Goal: Task Accomplishment & Management: Use online tool/utility

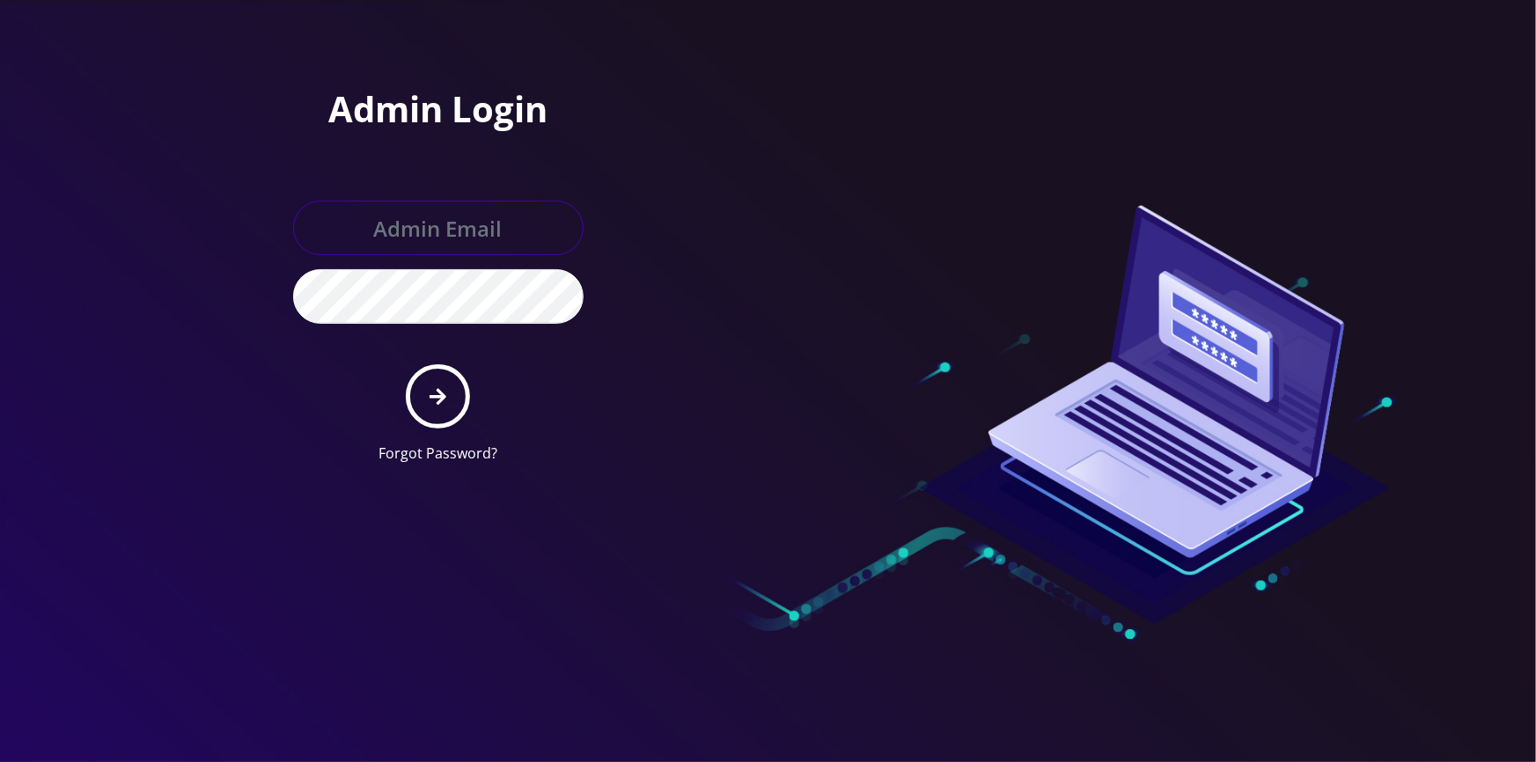
type input "[EMAIL_ADDRESS][DOMAIN_NAME]"
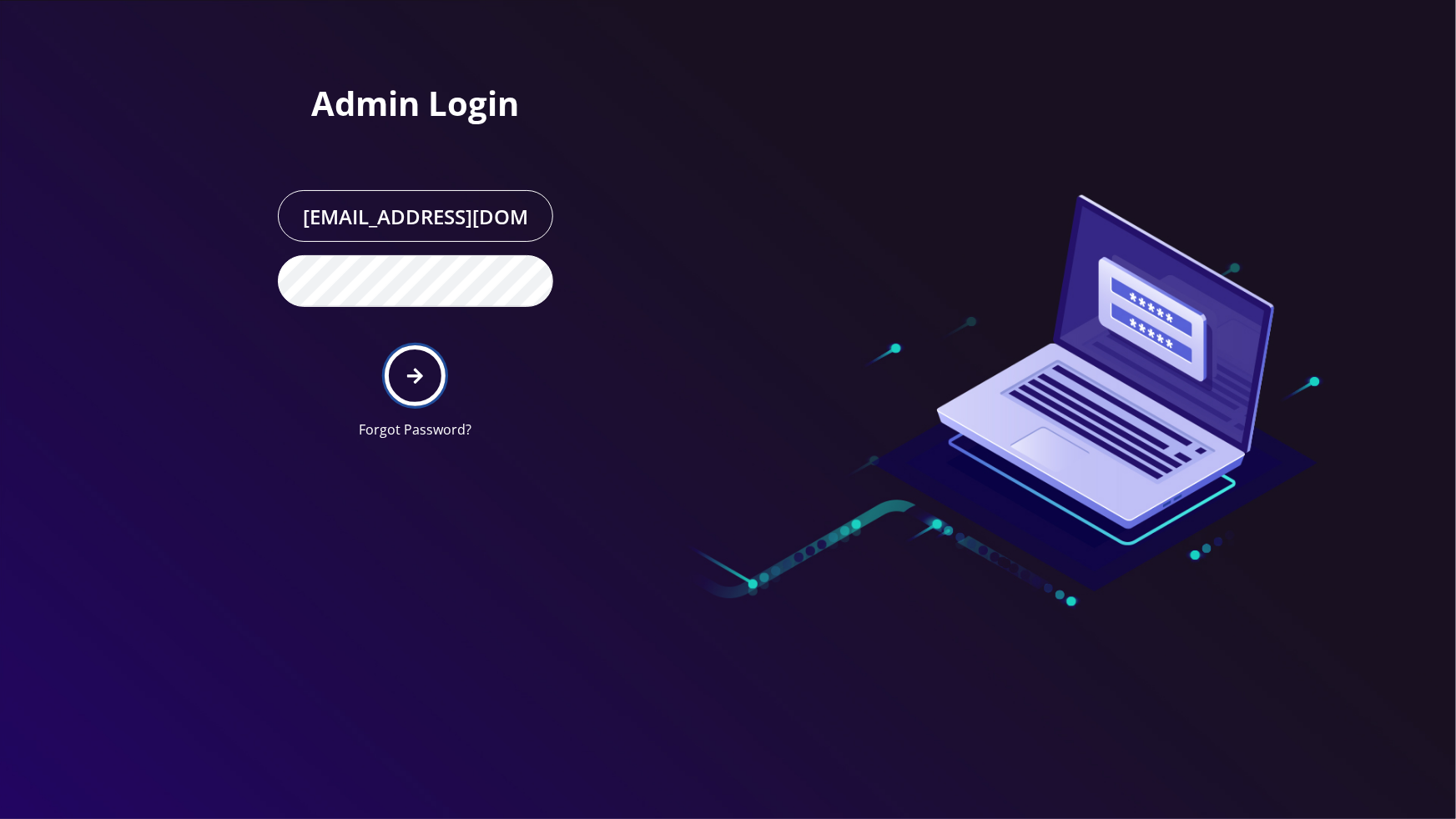
click at [403, 372] on button "submit" at bounding box center [415, 375] width 61 height 61
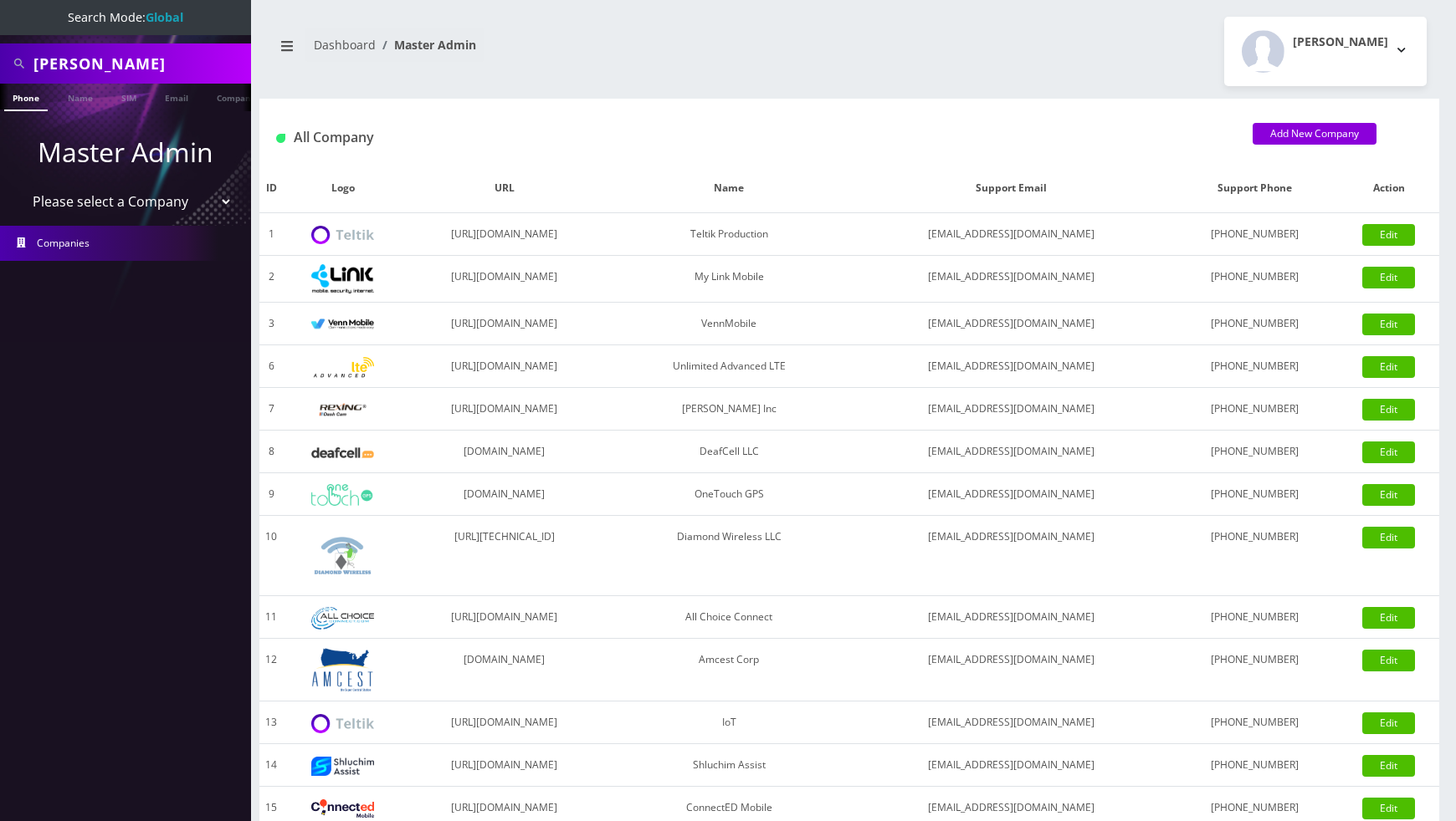
drag, startPoint x: 711, startPoint y: 20, endPoint x: 716, endPoint y: 31, distance: 12.1
click at [716, 31] on div "Dashboard Master Admin Tyriek Harris Logout" at bounding box center [849, 51] width 1179 height 69
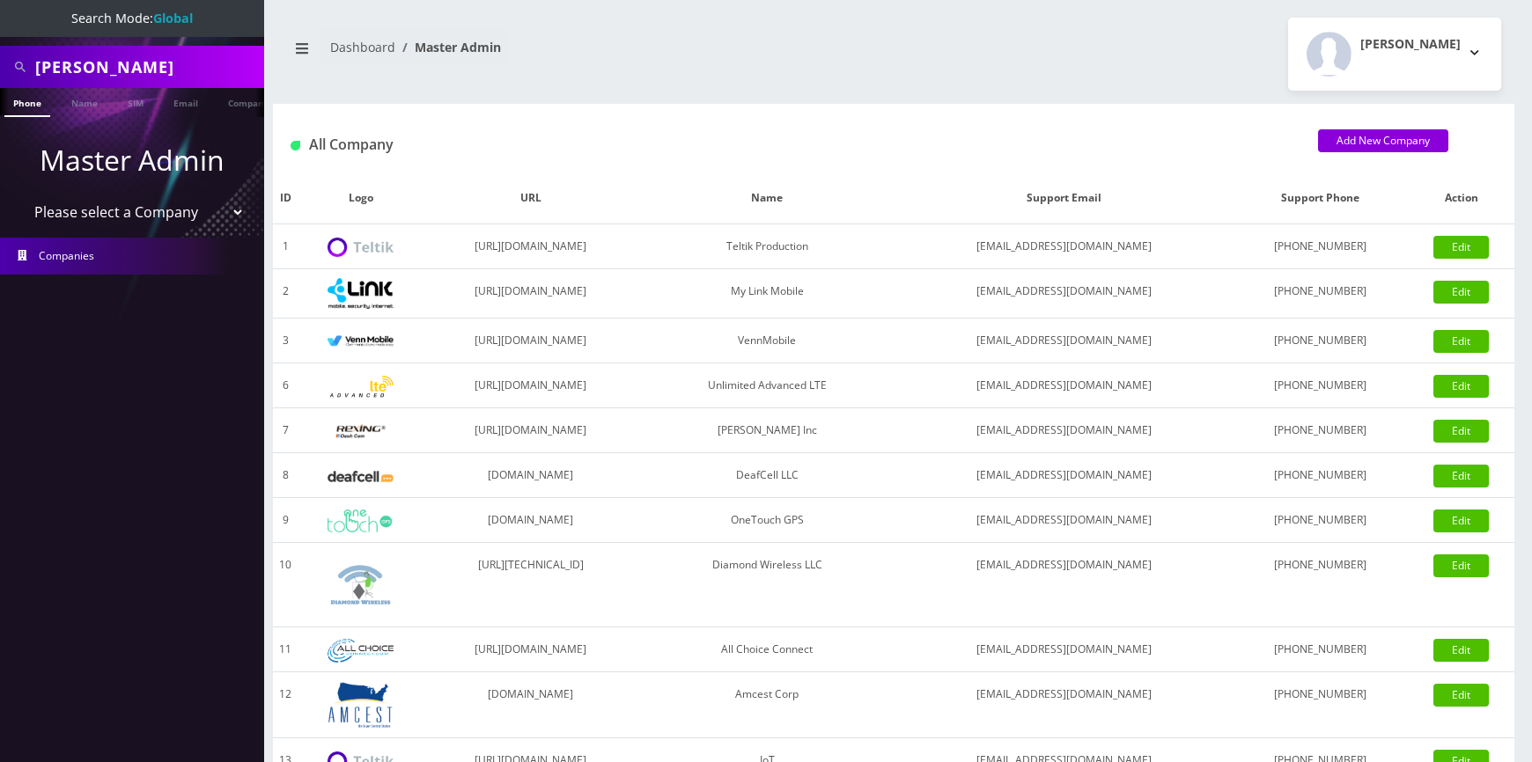
click at [140, 224] on select "Please select a Company Teltik Production My Link Mobile VennMobile Unlimited A…" at bounding box center [132, 211] width 224 height 33
select select "13"
click at [20, 195] on select "Please select a Company Teltik Production My Link Mobile VennMobile Unlimited A…" at bounding box center [132, 211] width 224 height 33
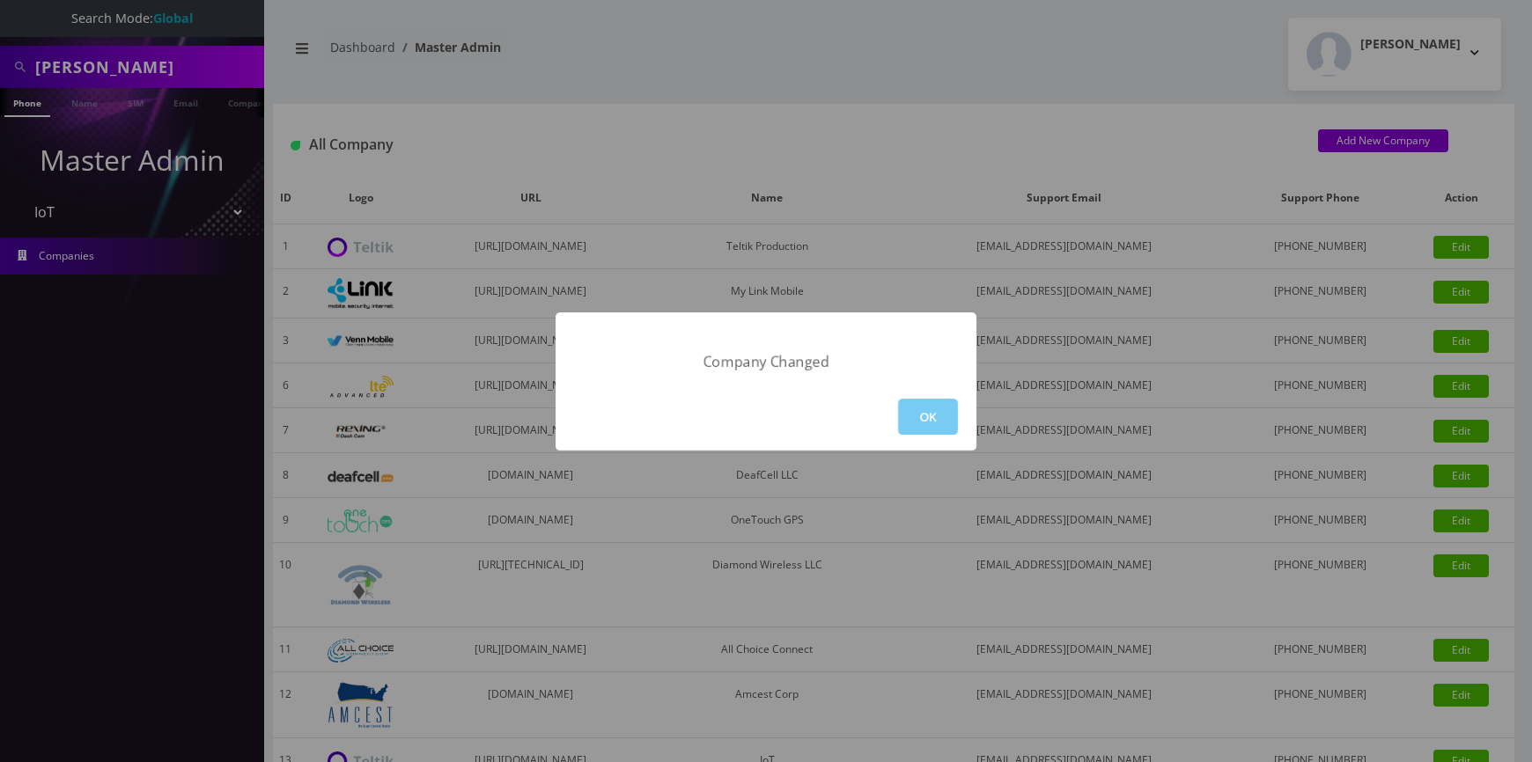
click at [944, 423] on button "OK" at bounding box center [928, 417] width 60 height 36
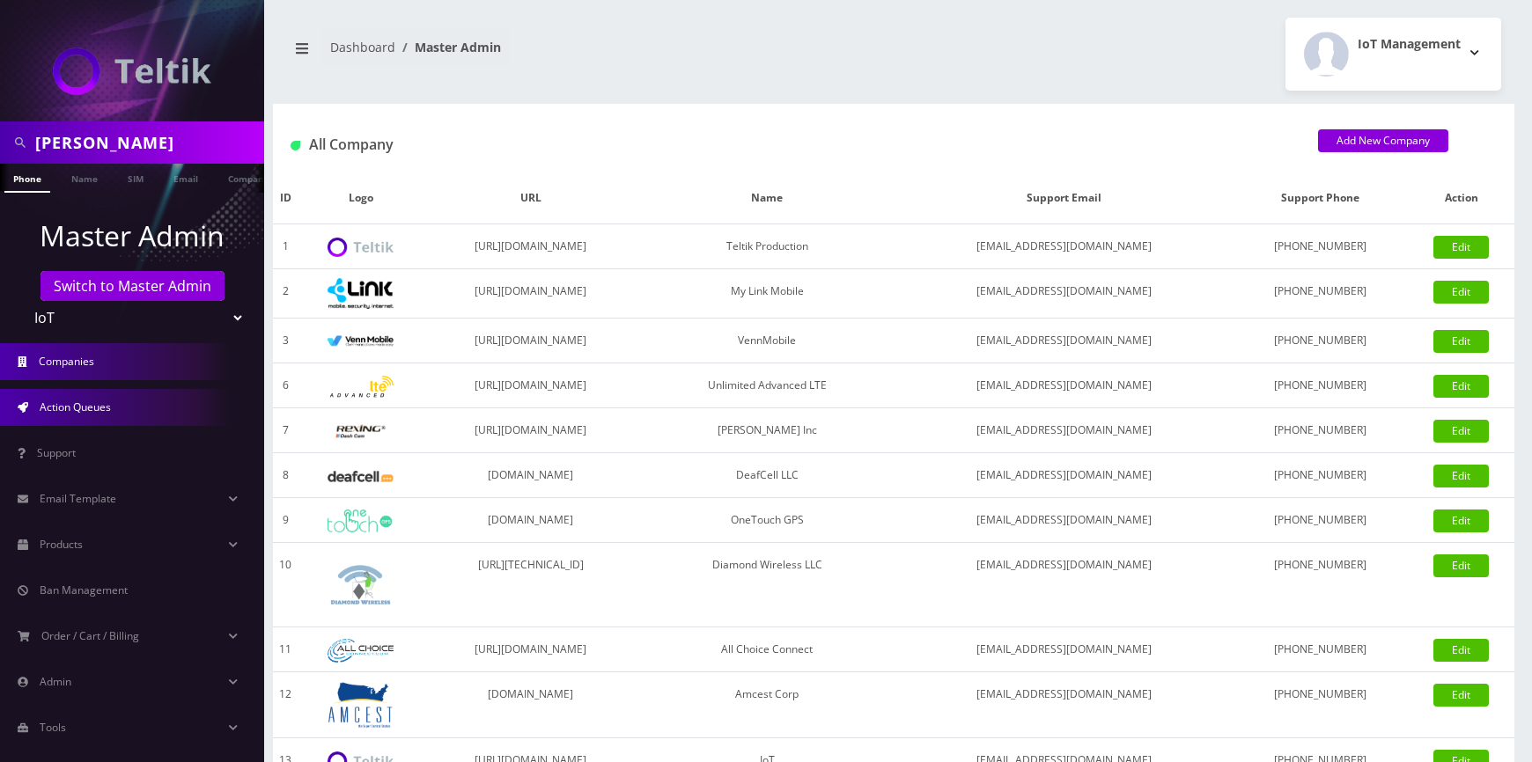
click at [78, 415] on link "Action Queues" at bounding box center [132, 407] width 264 height 37
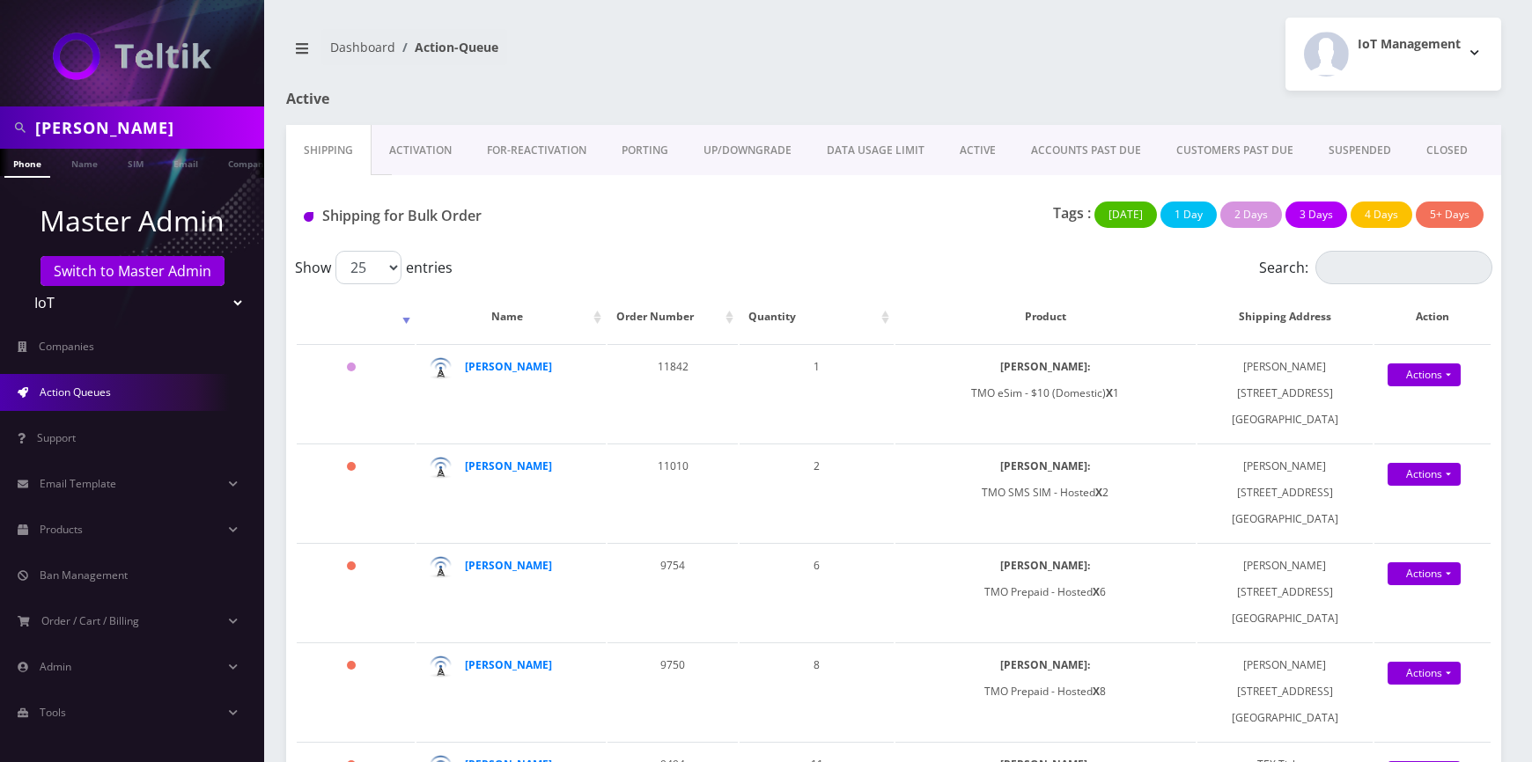
scroll to position [18, 0]
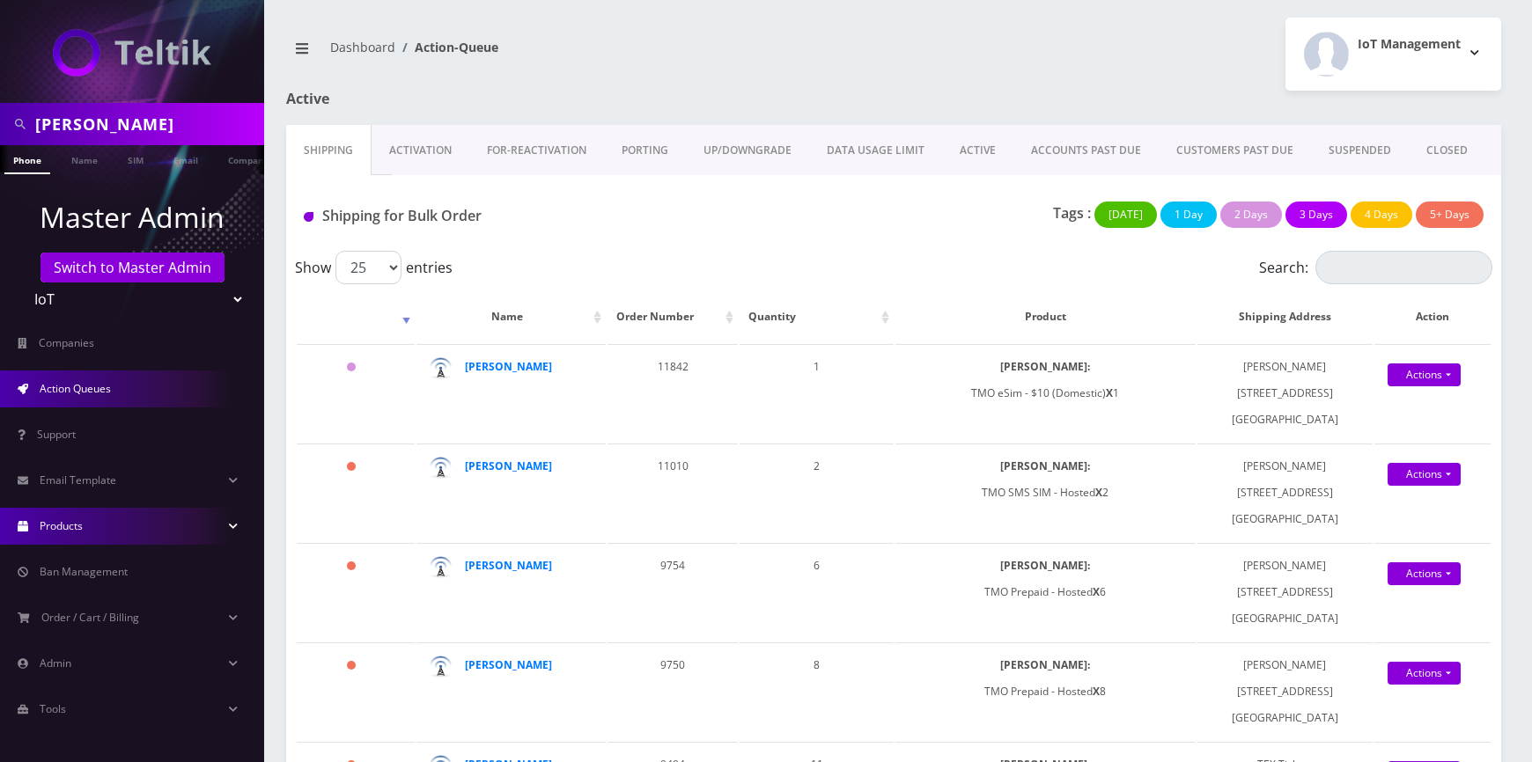
click at [84, 536] on link "Products" at bounding box center [132, 526] width 264 height 37
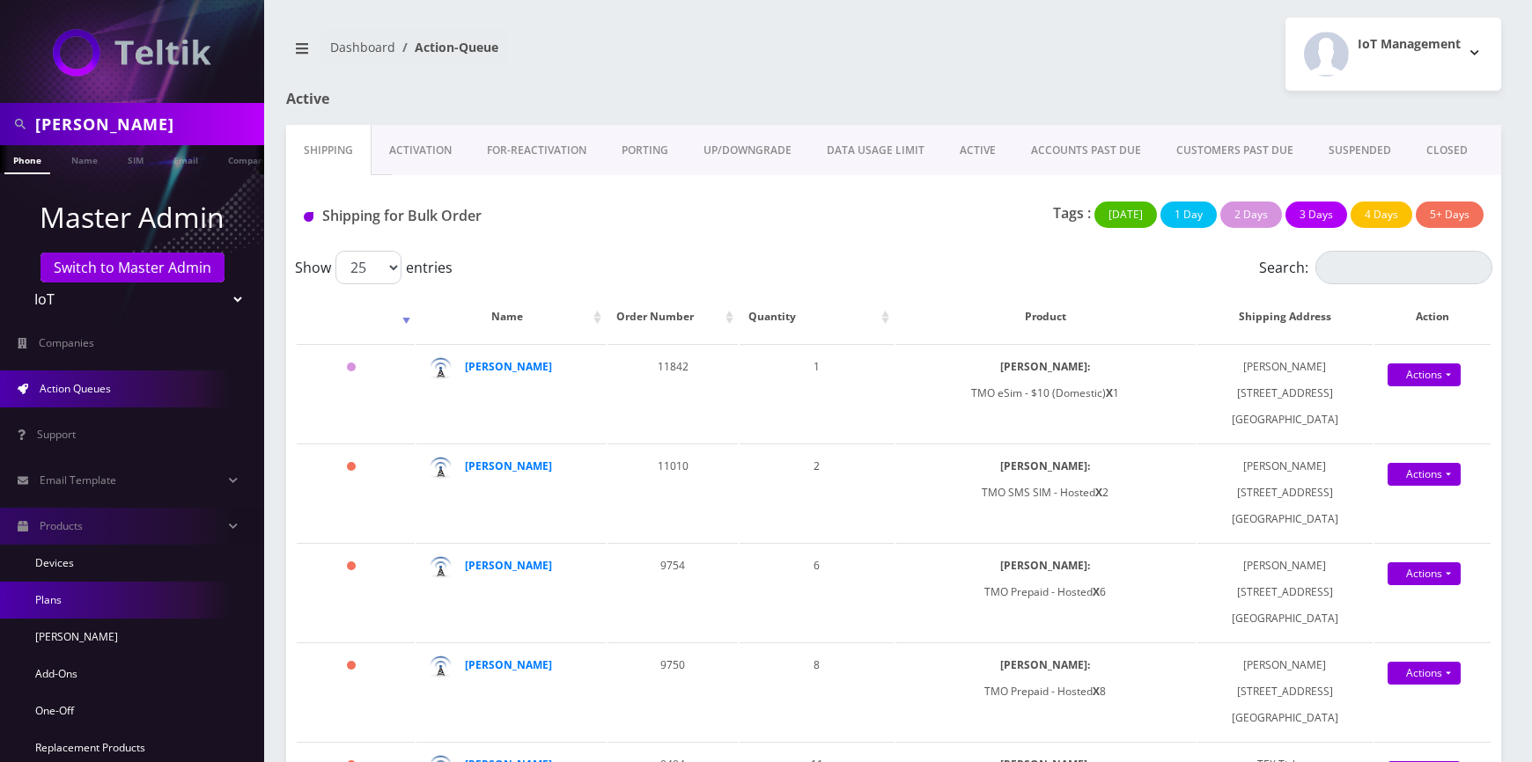
click at [77, 596] on link "Plans" at bounding box center [132, 600] width 264 height 37
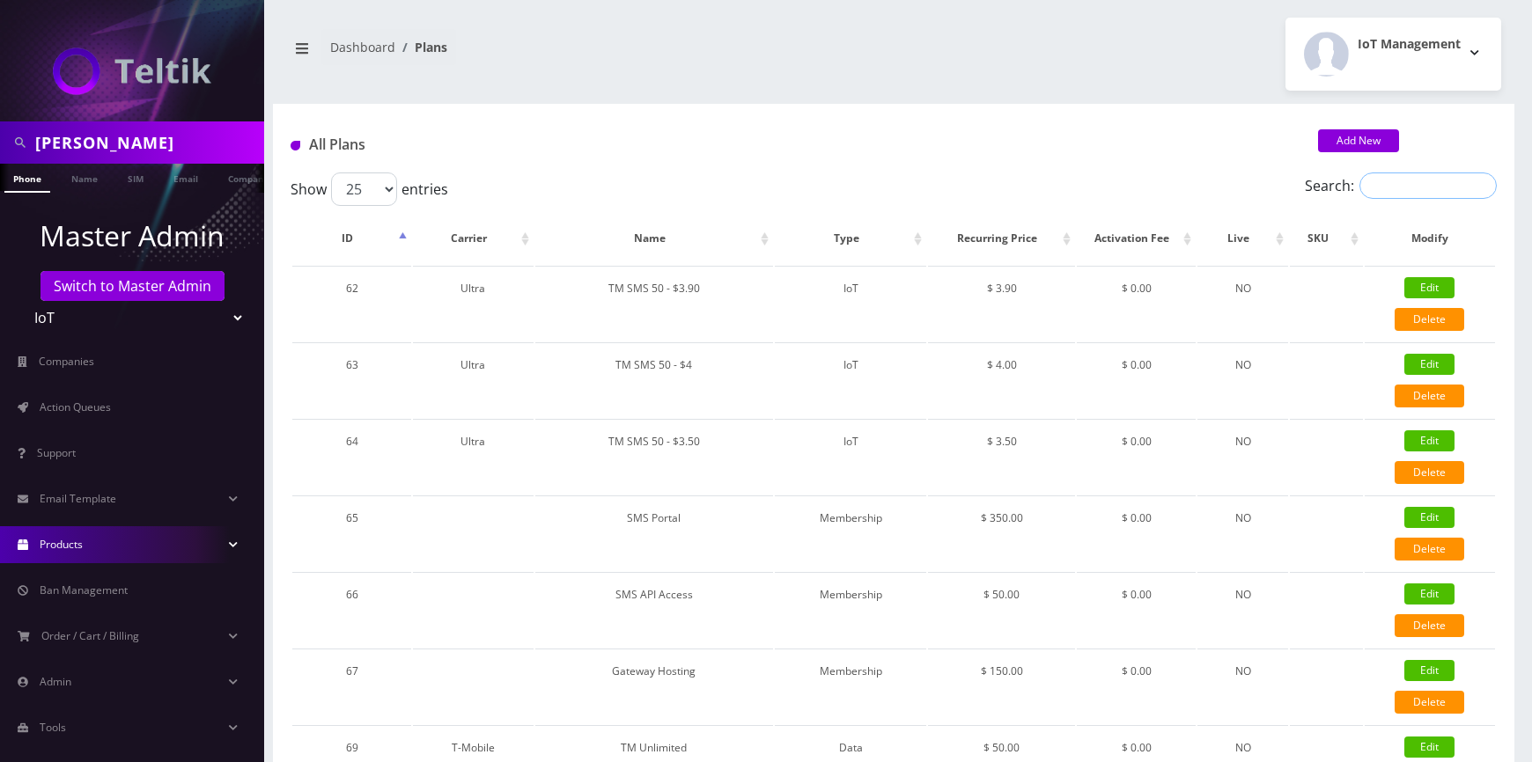
click at [1416, 197] on input "Search:" at bounding box center [1427, 186] width 137 height 26
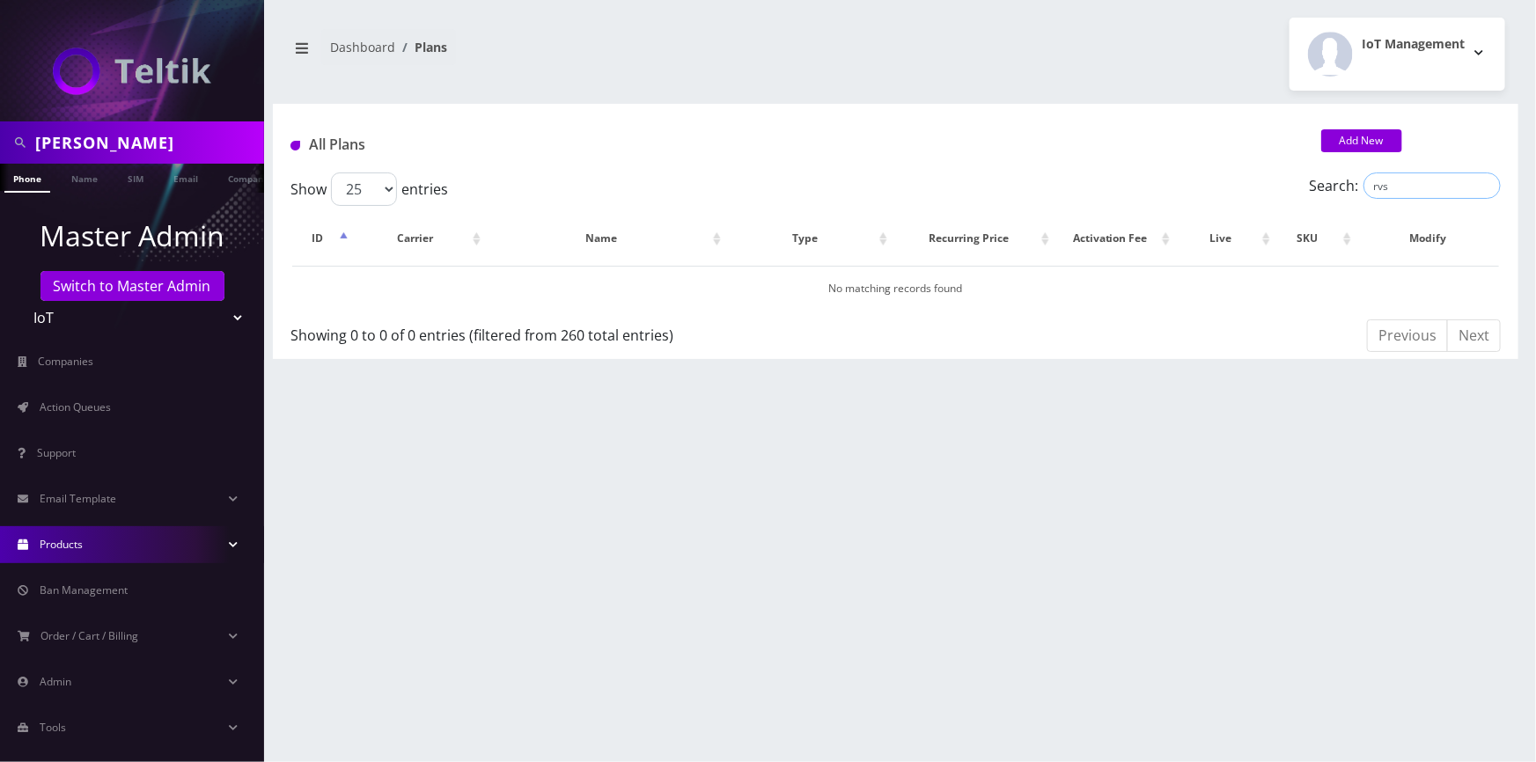
click at [1414, 195] on input "rvs" at bounding box center [1431, 186] width 137 height 26
type input "r"
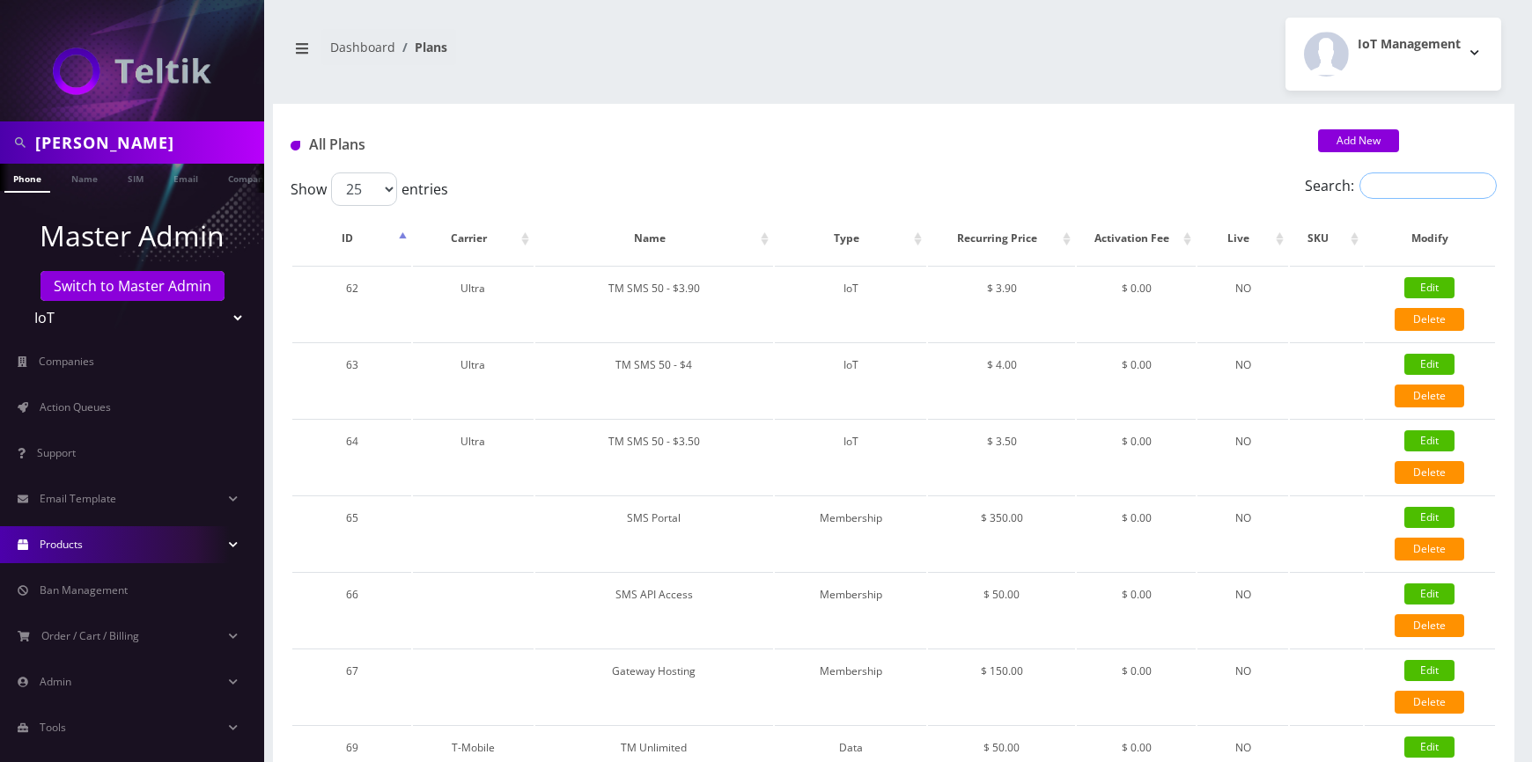
scroll to position [0, 9]
click at [202, 143] on input "Bryan Cohen" at bounding box center [147, 142] width 224 height 33
click at [203, 143] on input "Bryan Cohen" at bounding box center [147, 142] width 224 height 33
paste input "mwineberg@rearviewsafety.com"
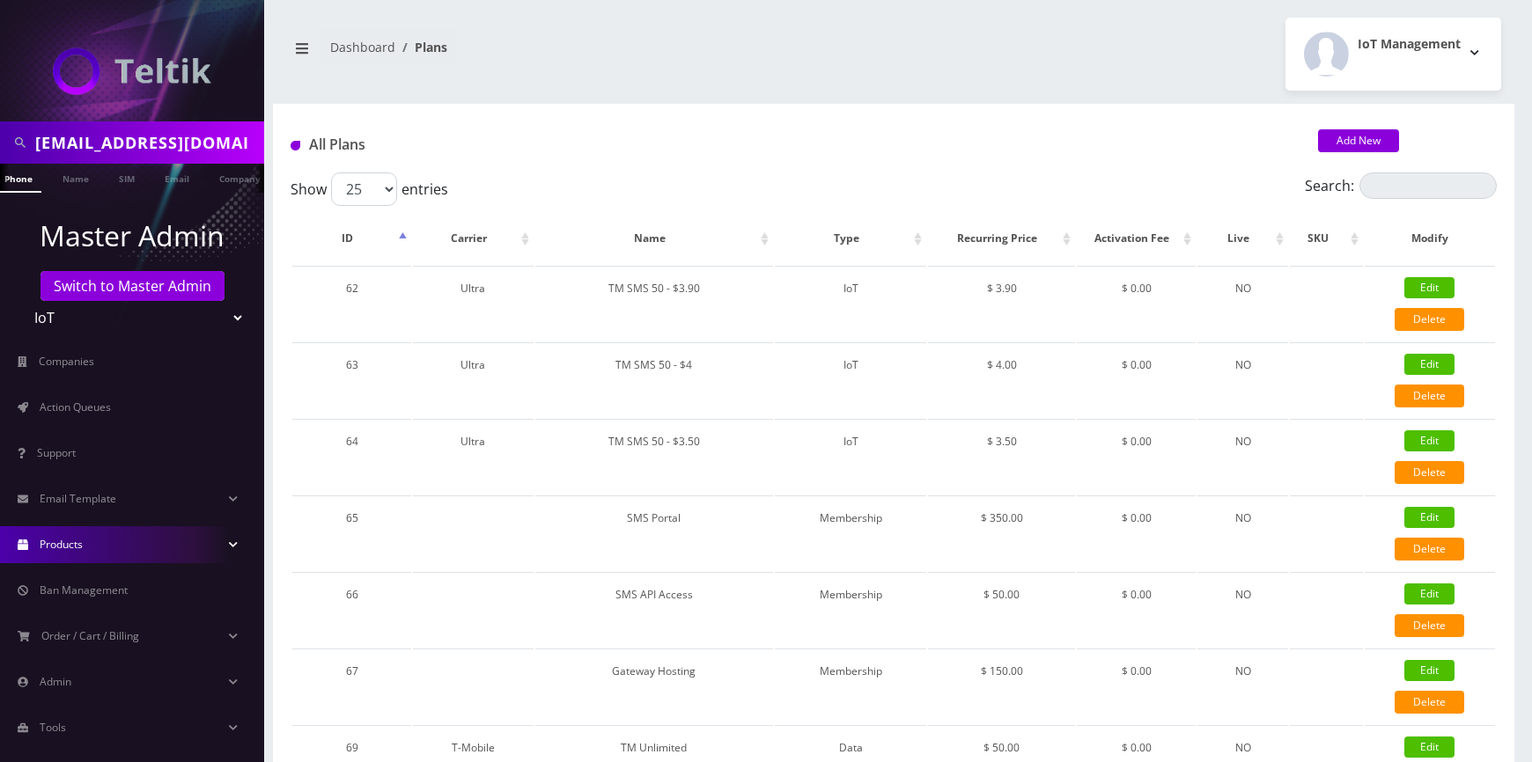
scroll to position [0, 76]
type input "mwineberg@rearviewsafety.com"
click at [177, 180] on link "Email" at bounding box center [177, 178] width 42 height 29
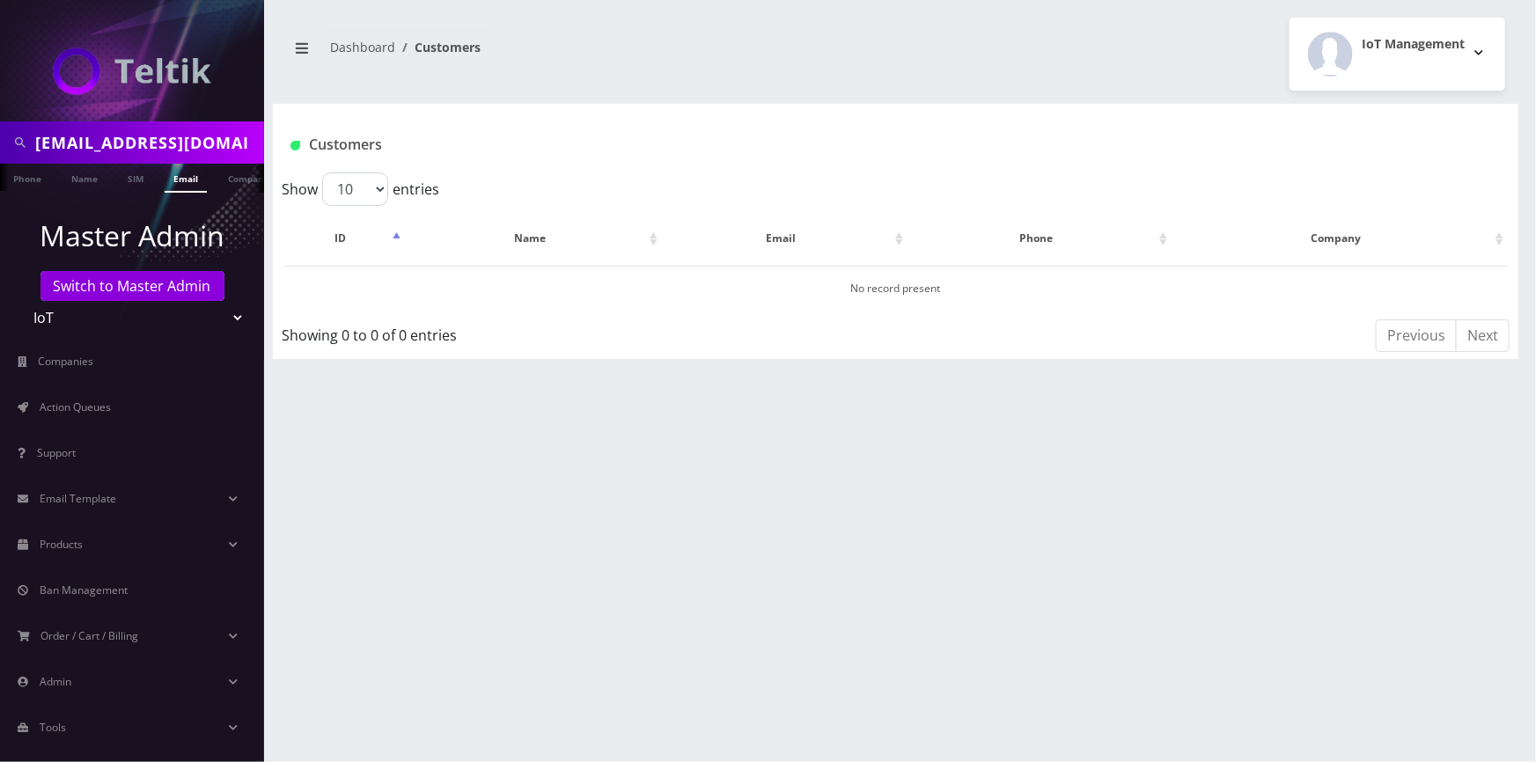
click at [191, 143] on input "mwineberg@rearviewsafety.com" at bounding box center [147, 142] width 224 height 33
type input "rear"
click at [82, 181] on link "Name" at bounding box center [84, 178] width 44 height 29
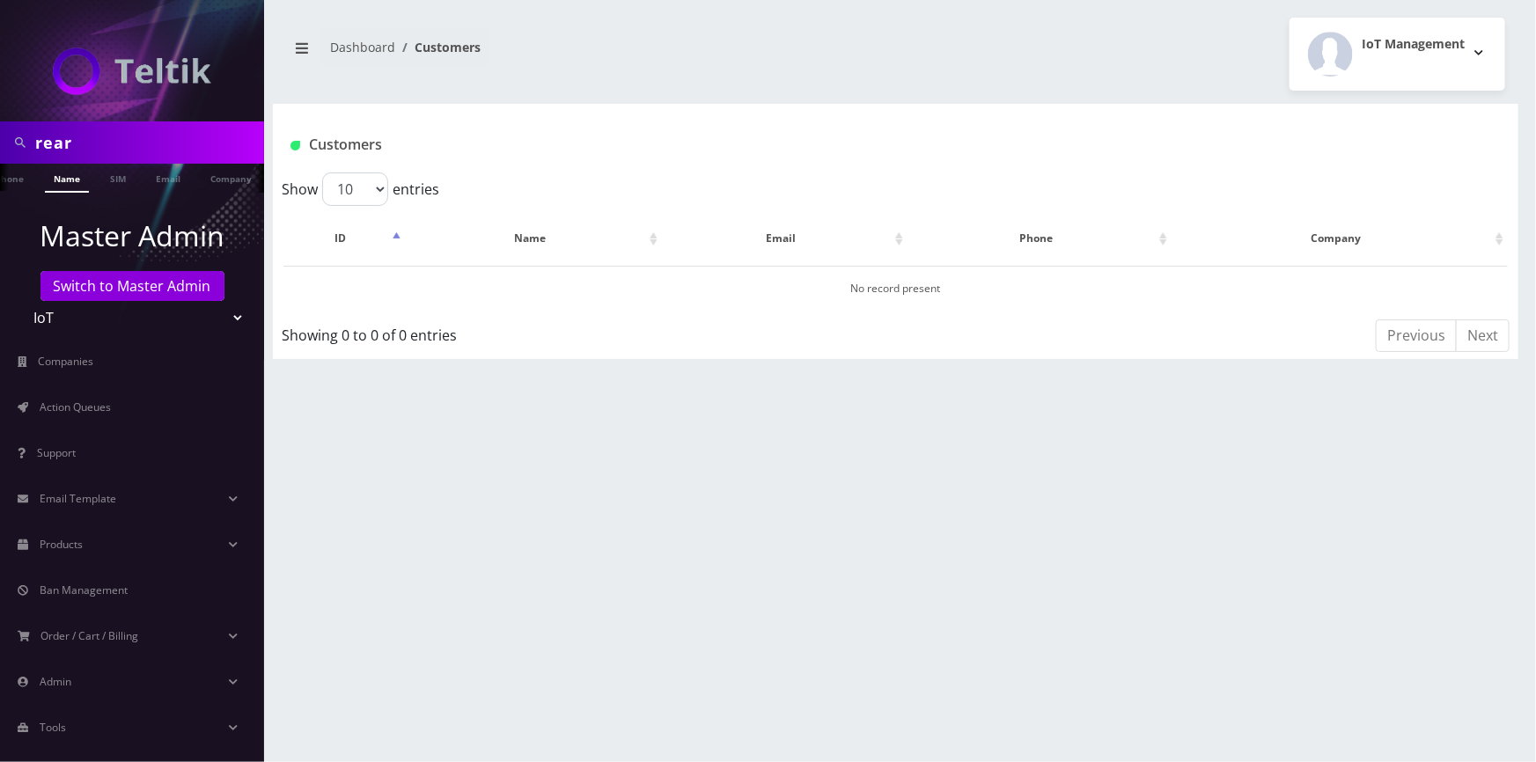
click at [246, 181] on ul at bounding box center [255, 179] width 18 height 31
click at [160, 175] on link "Company" at bounding box center [157, 178] width 59 height 29
click at [107, 548] on link "Products" at bounding box center [132, 544] width 264 height 37
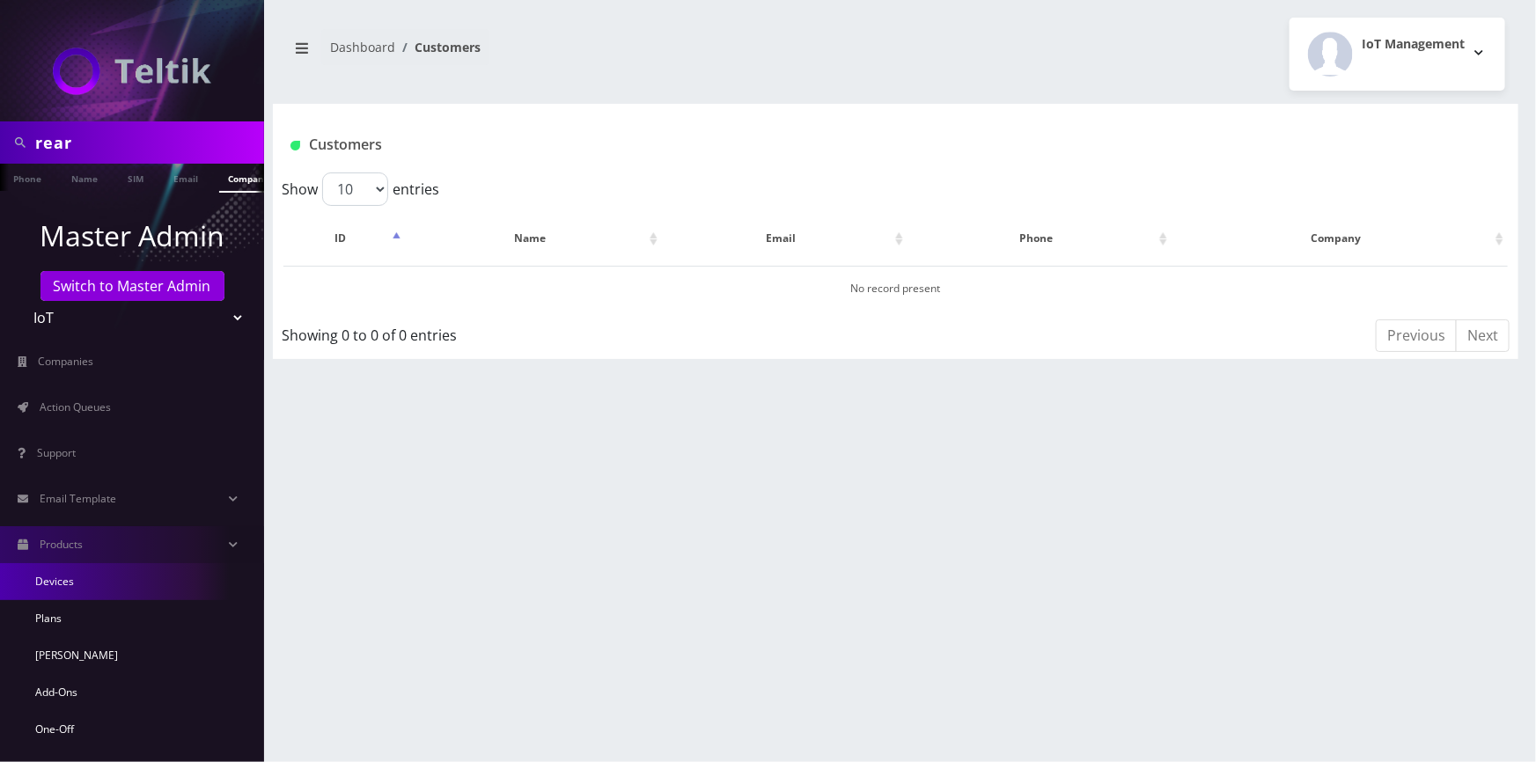
scroll to position [79, 0]
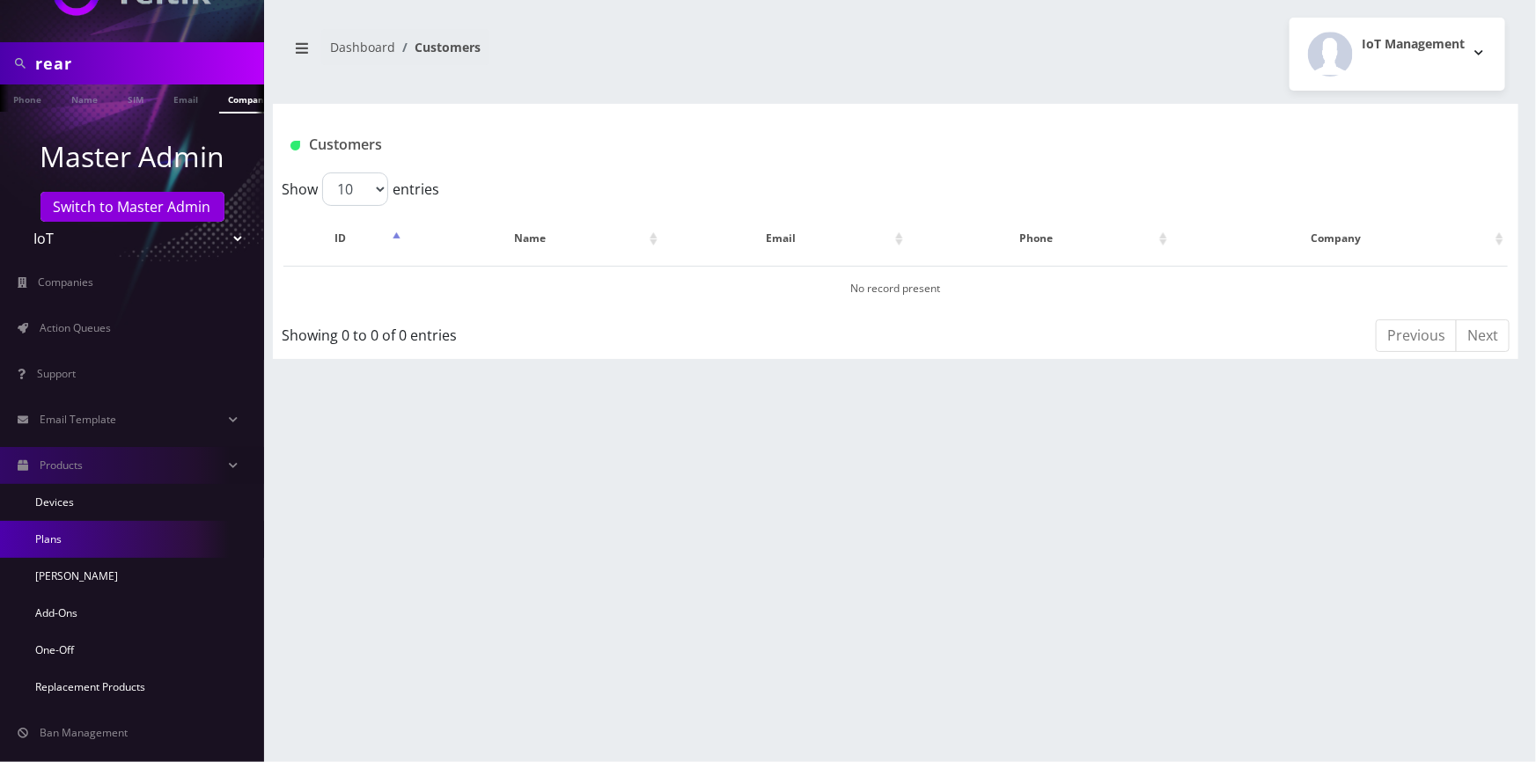
click at [76, 540] on link "Plans" at bounding box center [132, 539] width 264 height 37
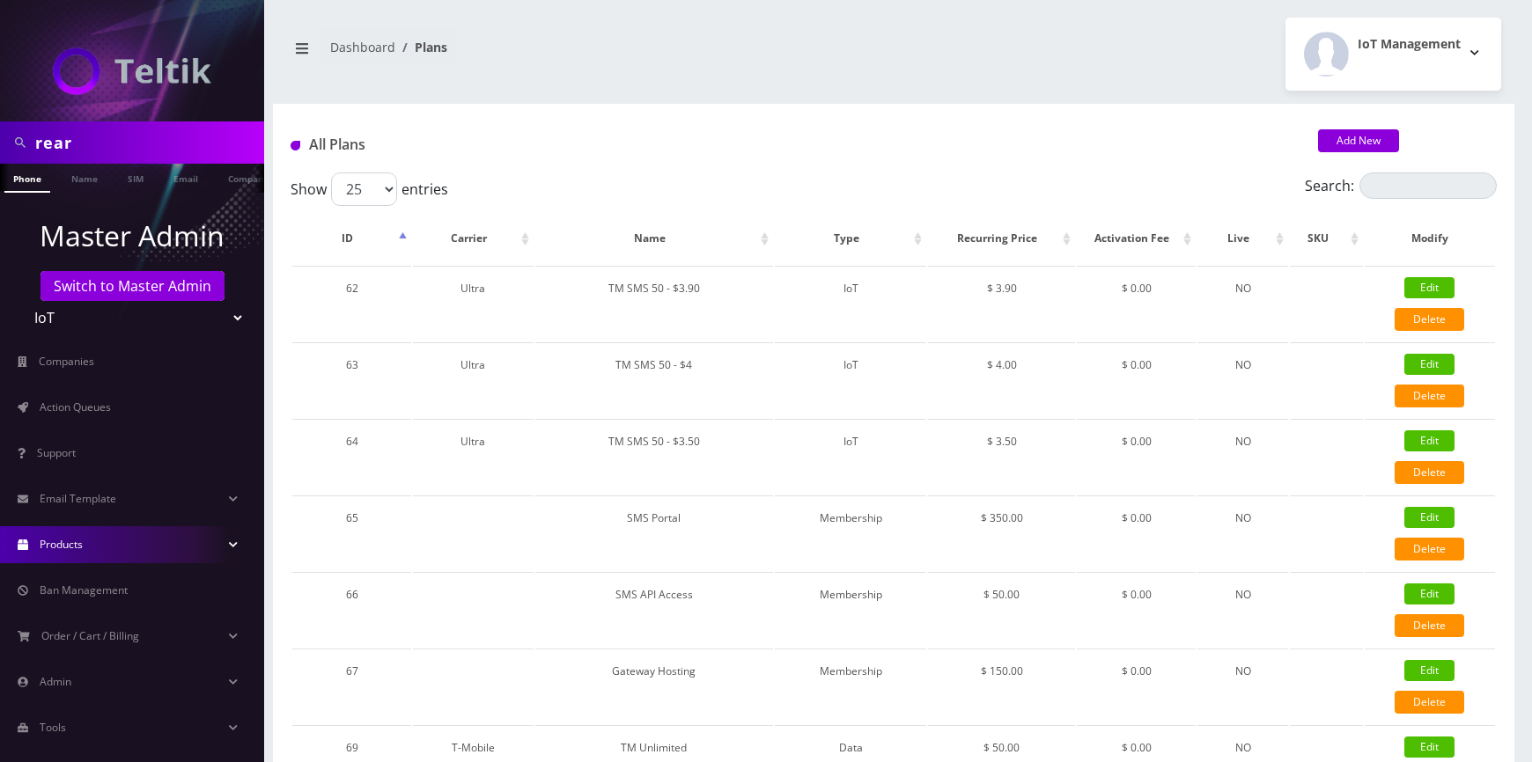
click at [181, 548] on link "Products" at bounding box center [132, 544] width 264 height 37
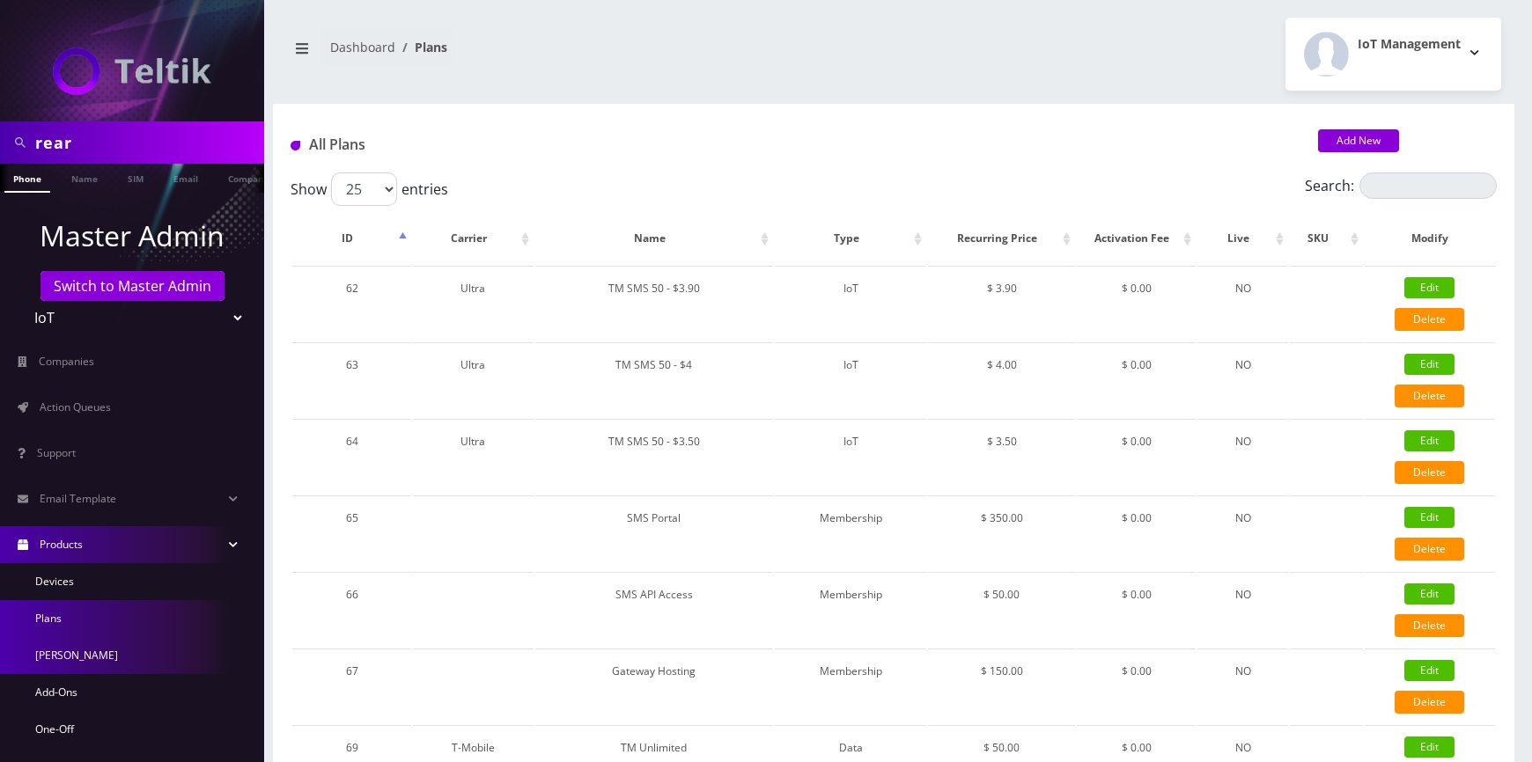
click at [70, 650] on link "[PERSON_NAME]" at bounding box center [132, 655] width 264 height 37
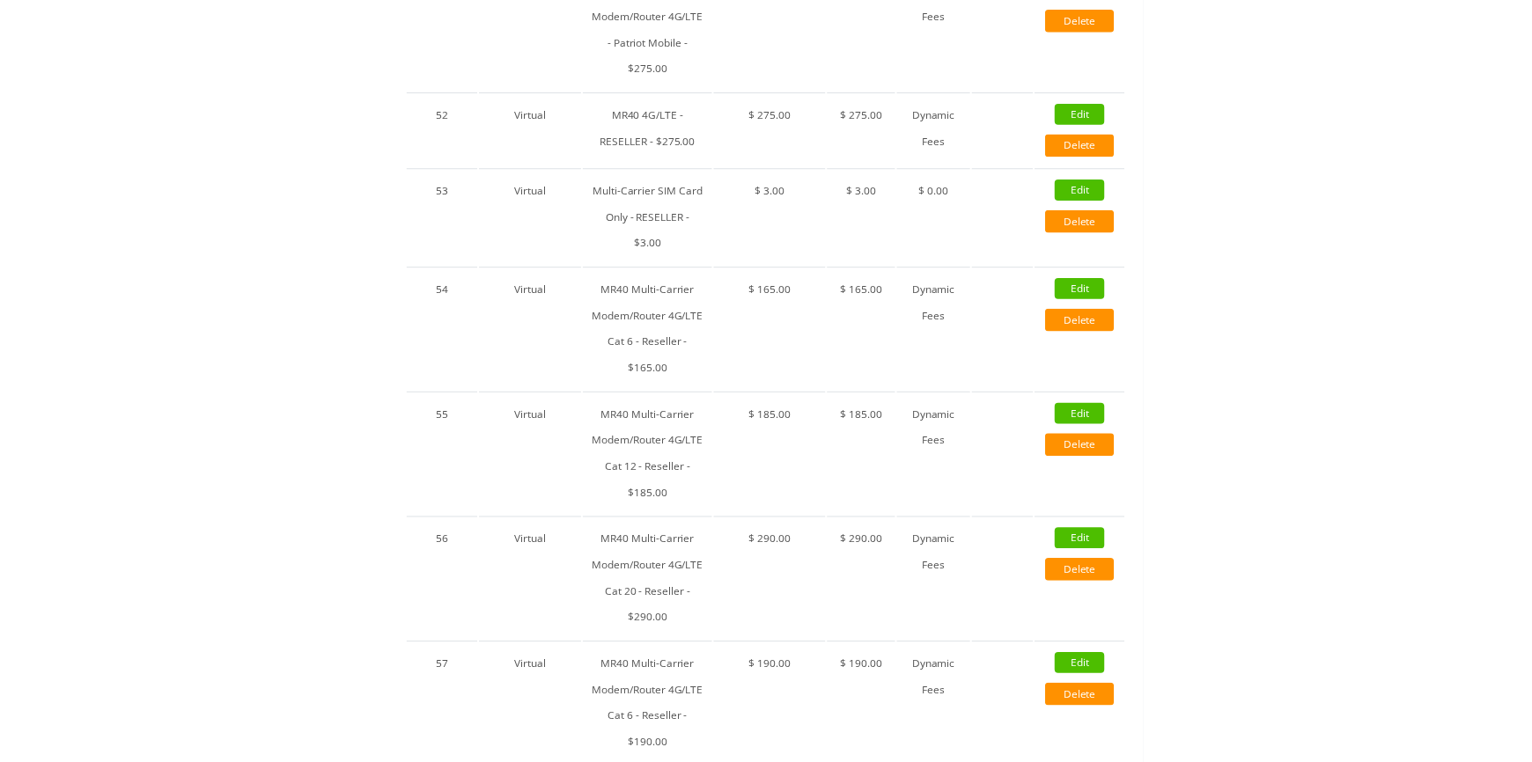
scroll to position [1452, 0]
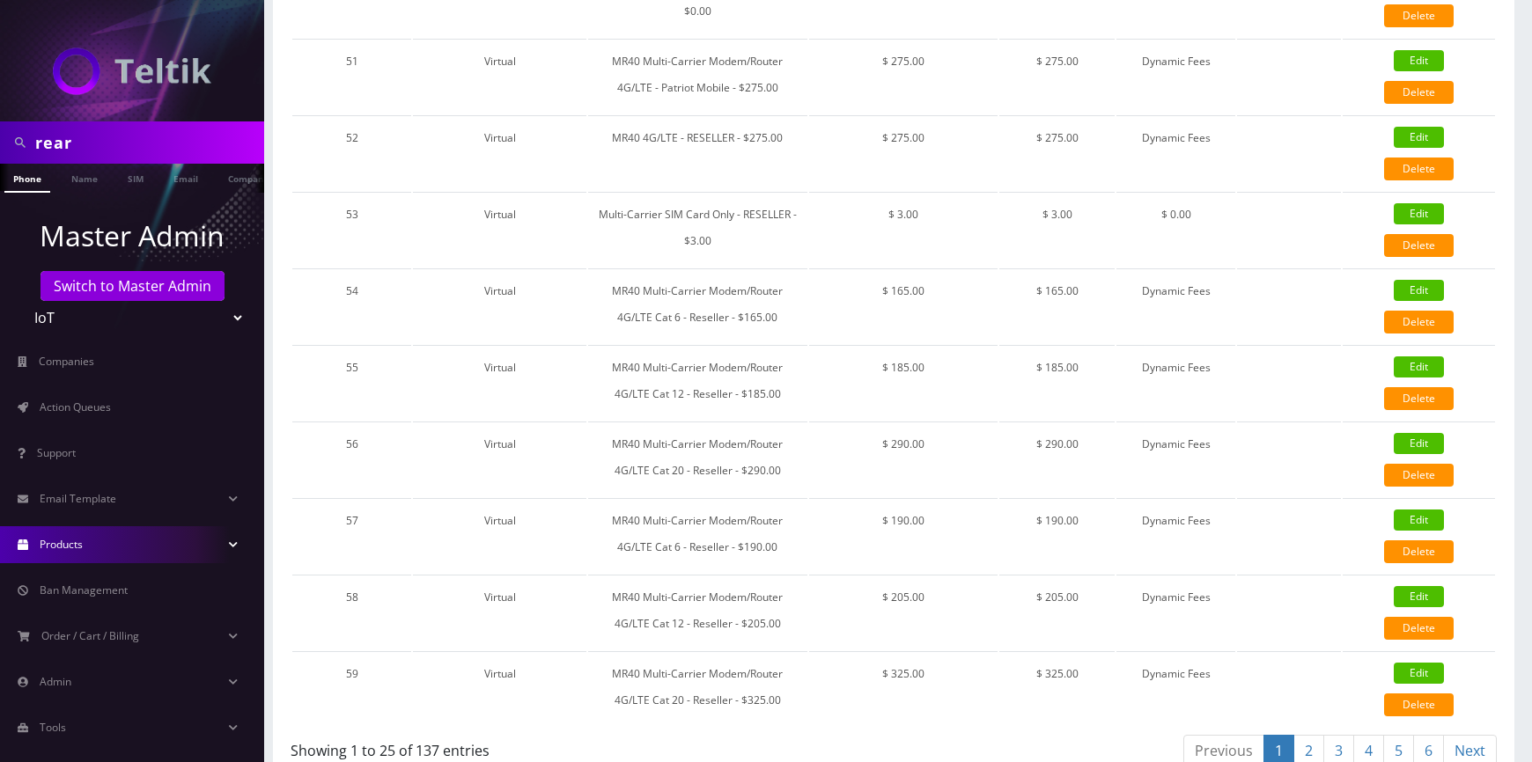
click at [84, 329] on select "Teltik Production My Link Mobile VennMobile Unlimited Advanced LTE [PERSON_NAME…" at bounding box center [132, 317] width 224 height 33
select select "1"
click at [20, 301] on select "Teltik Production My Link Mobile VennMobile Unlimited Advanced LTE [PERSON_NAME…" at bounding box center [132, 317] width 224 height 33
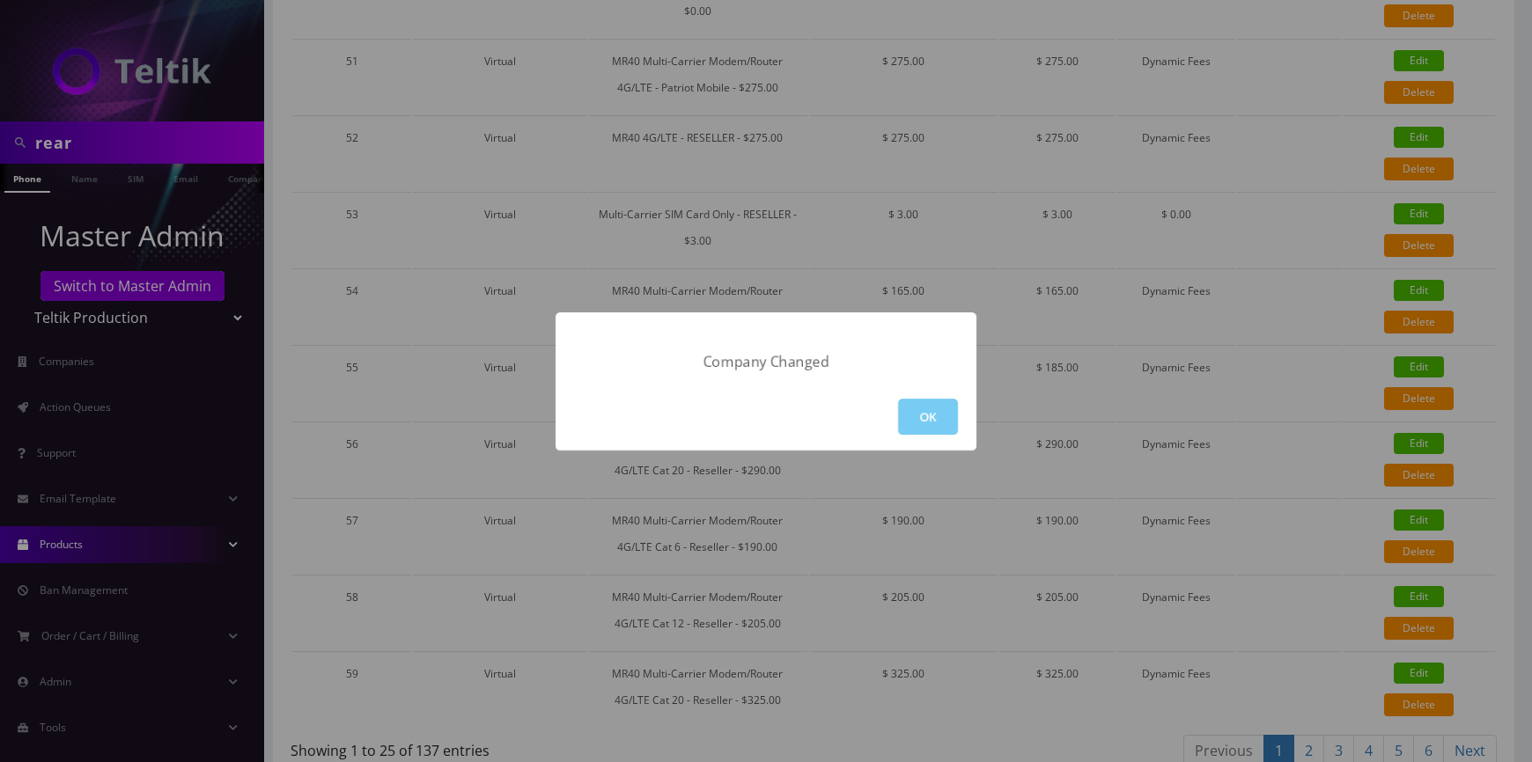
click at [916, 418] on button "OK" at bounding box center [928, 417] width 60 height 36
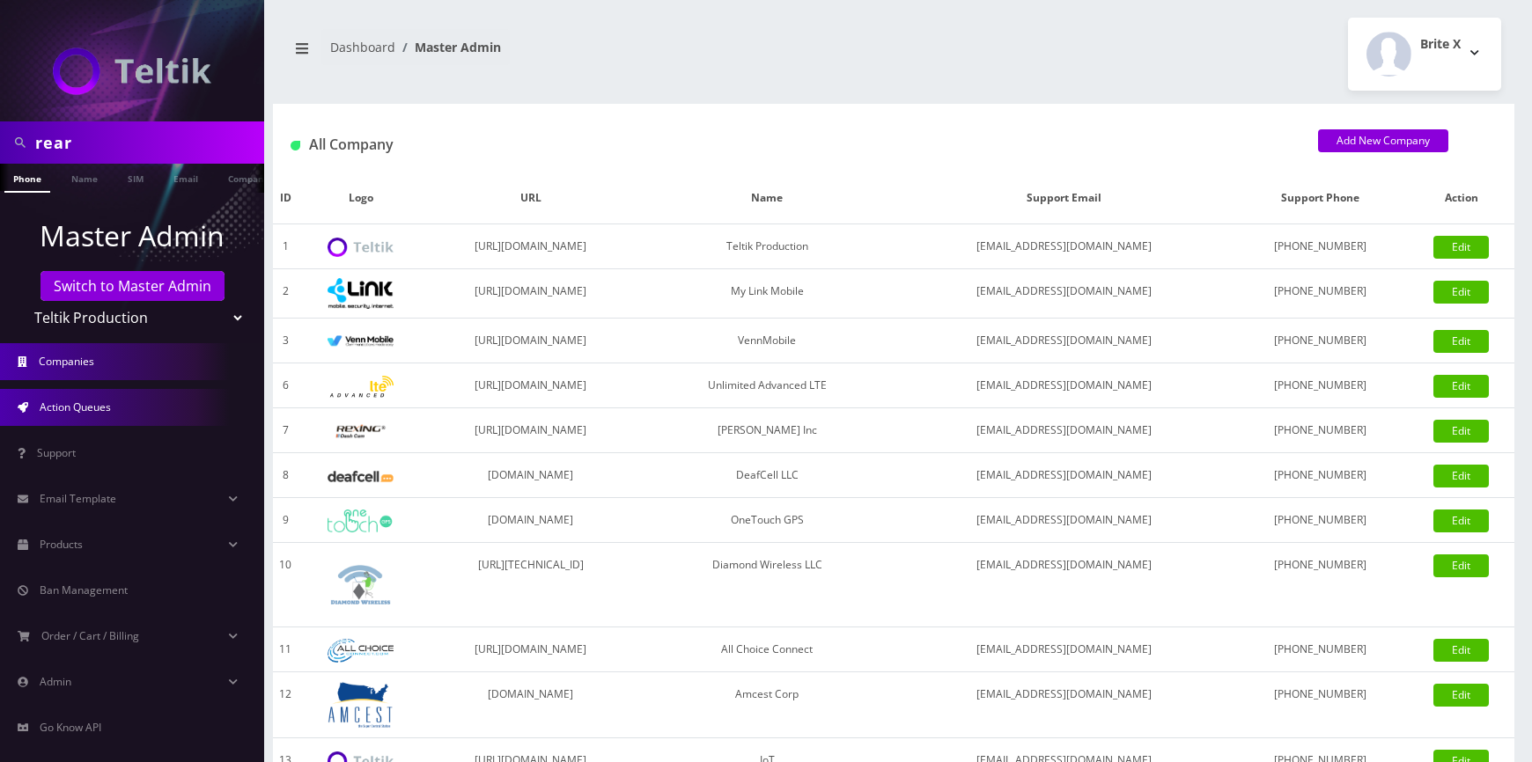
click at [100, 395] on link "Action Queues" at bounding box center [132, 407] width 264 height 37
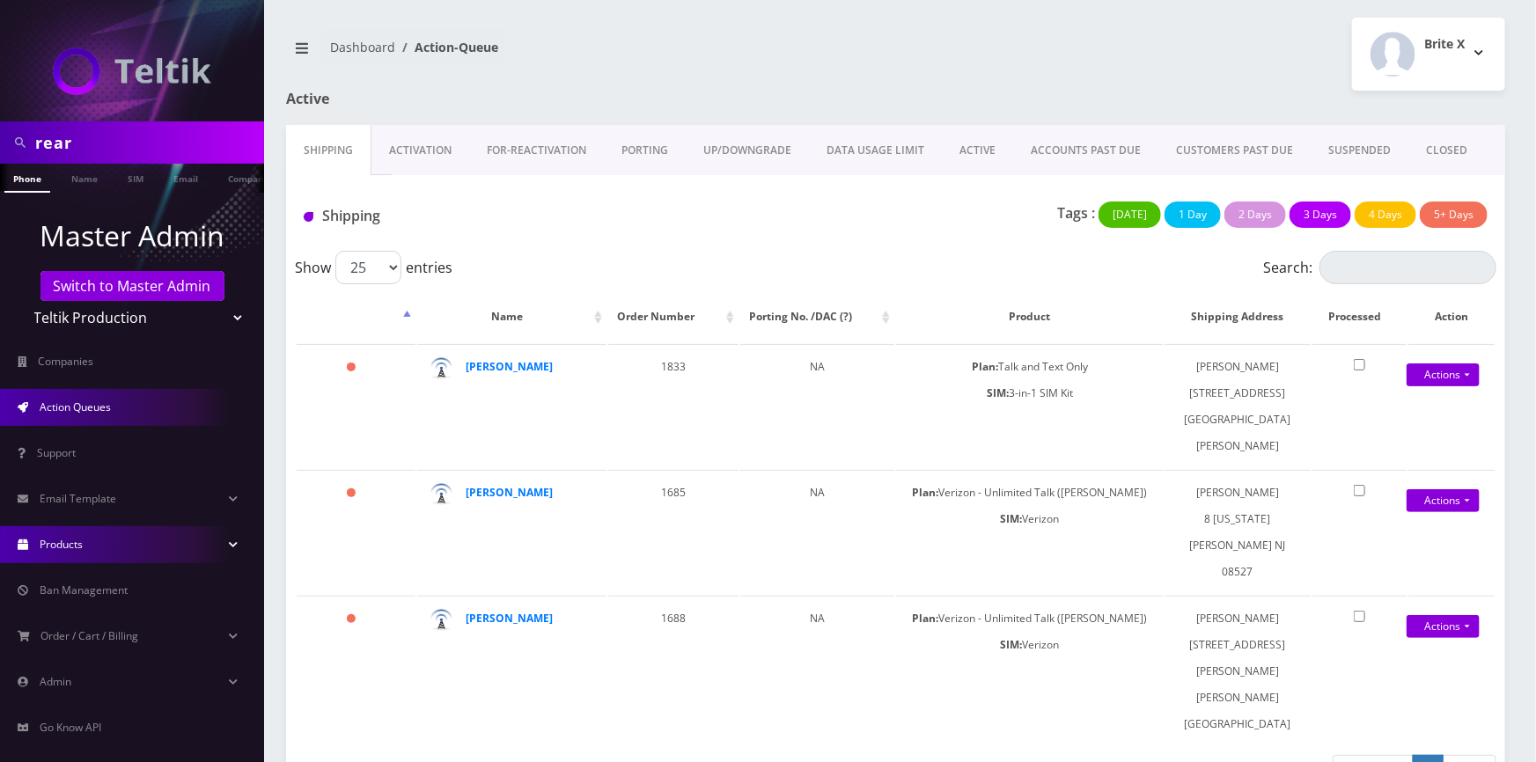
click at [79, 557] on link "Products" at bounding box center [132, 544] width 264 height 37
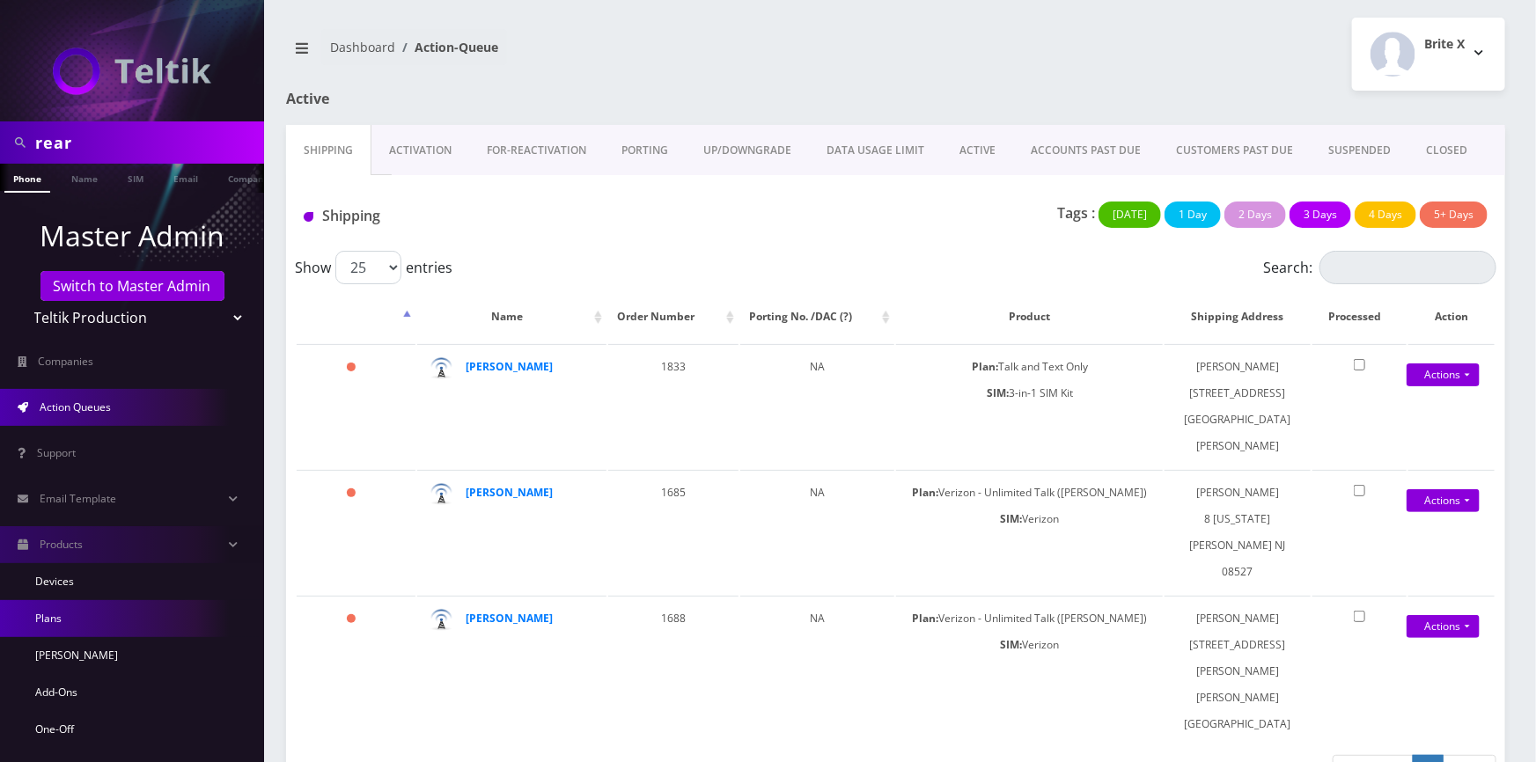
click at [68, 621] on link "Plans" at bounding box center [132, 618] width 264 height 37
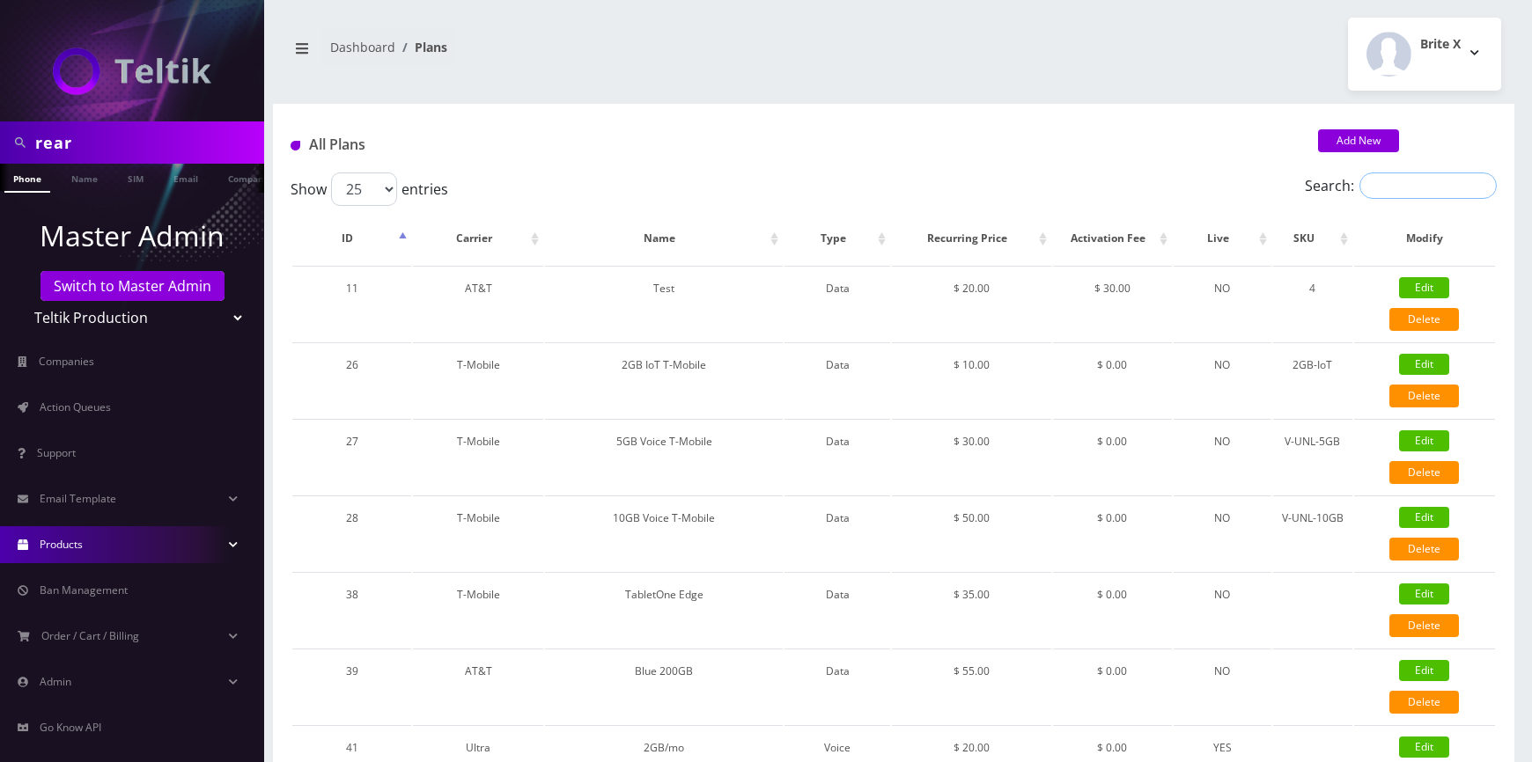
click at [1444, 177] on input "Search:" at bounding box center [1427, 186] width 137 height 26
type input "rvs"
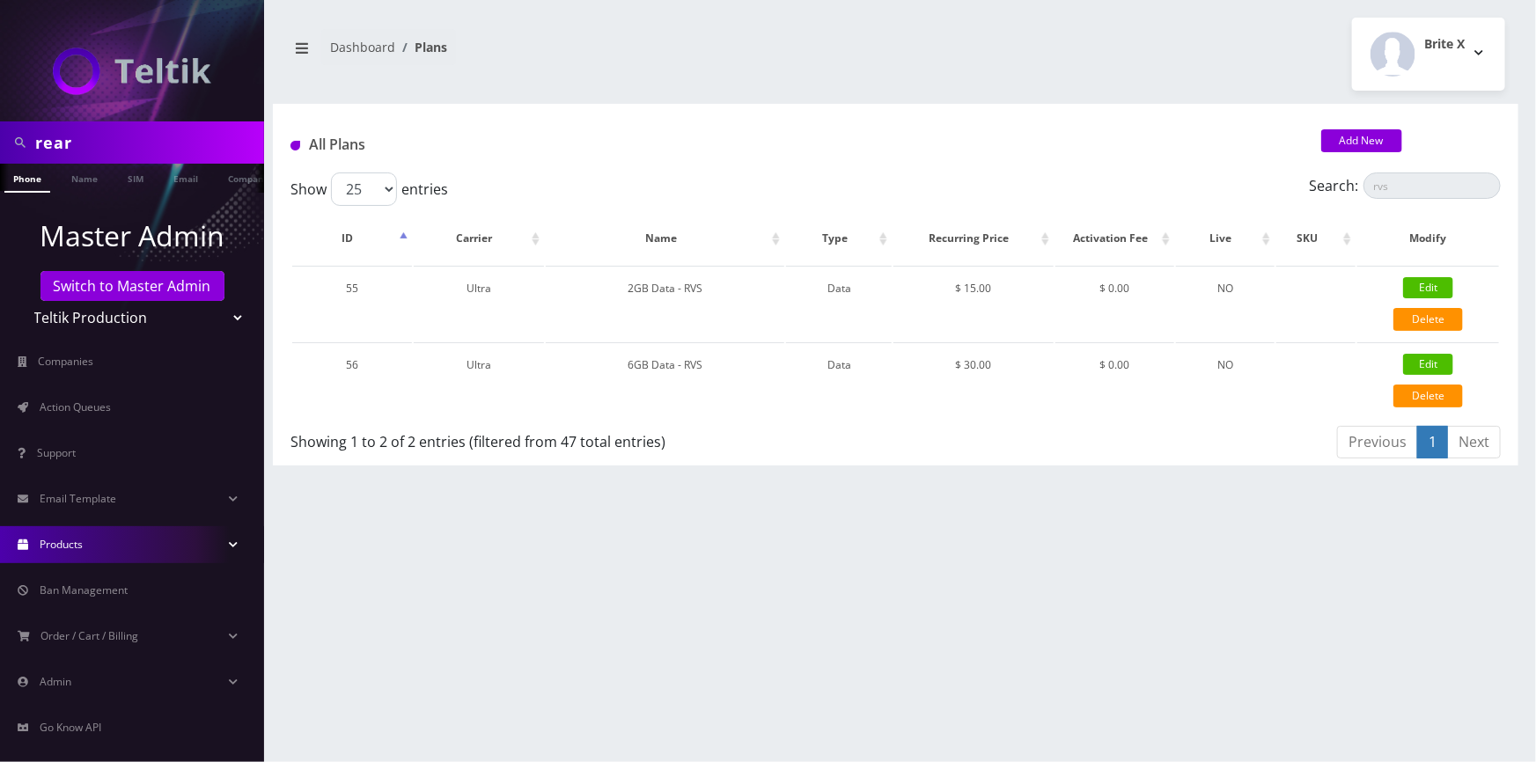
click at [200, 543] on link "Products" at bounding box center [132, 544] width 264 height 37
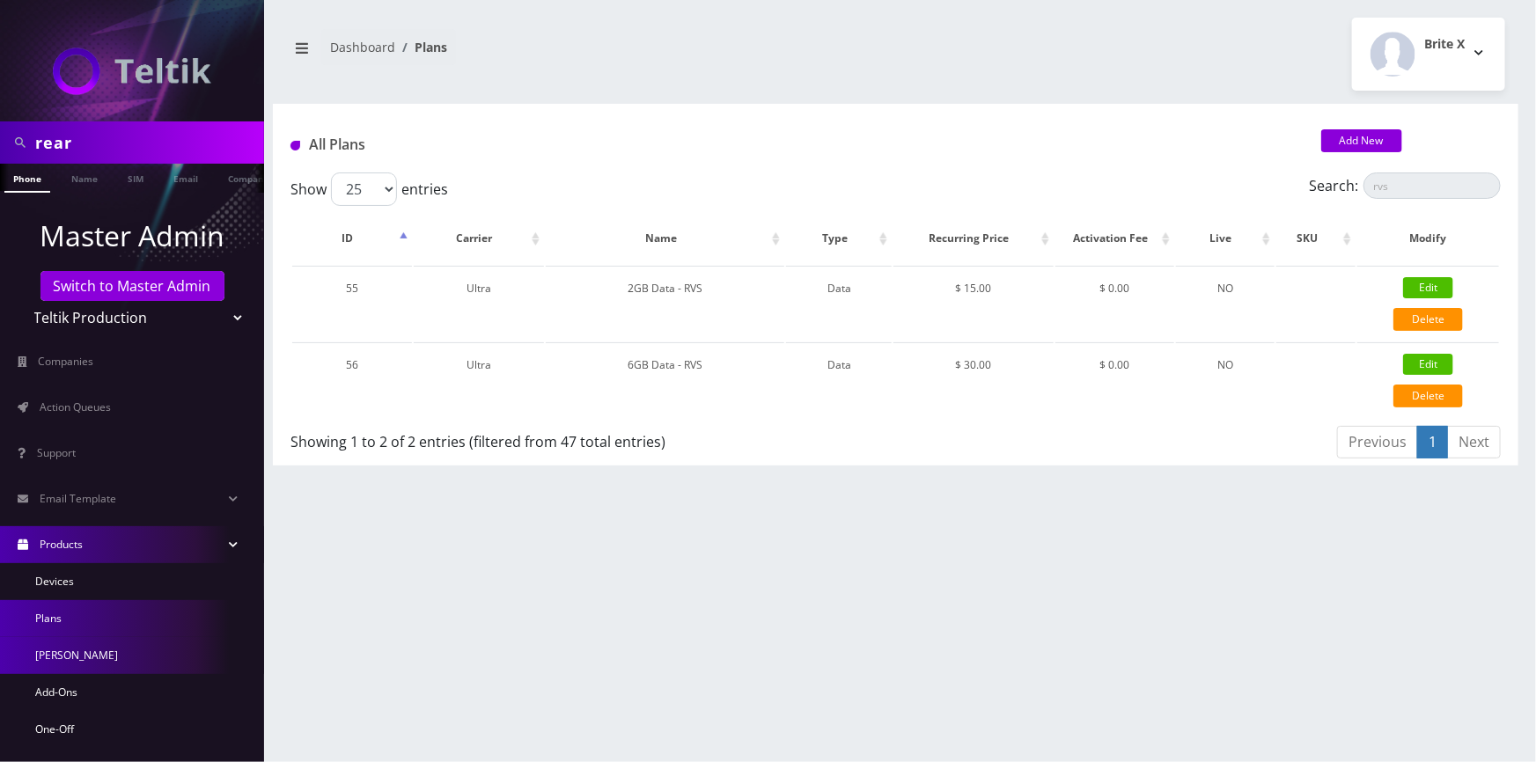
click at [39, 646] on link "[PERSON_NAME]" at bounding box center [132, 655] width 264 height 37
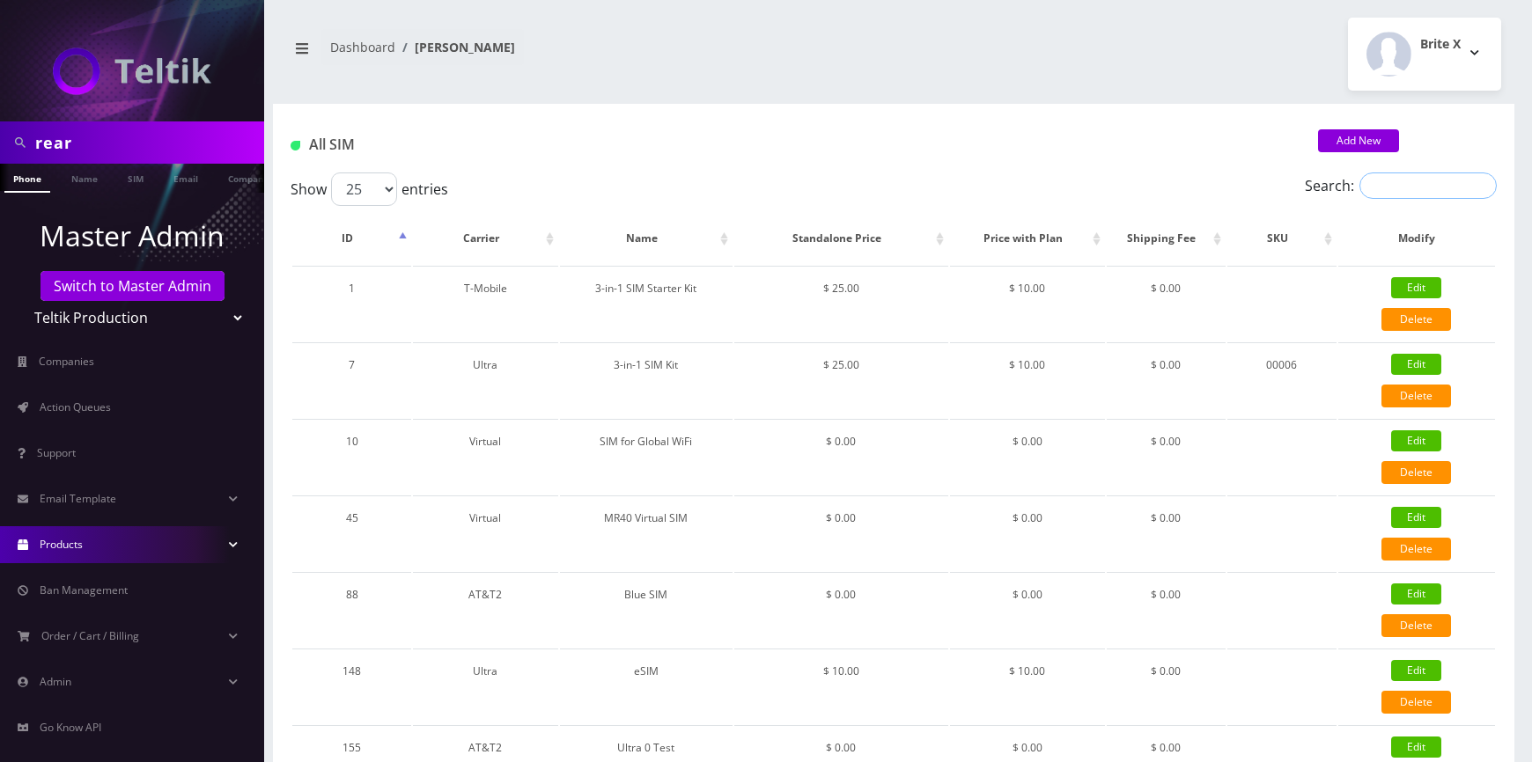
click at [1422, 191] on input "Search:" at bounding box center [1427, 186] width 137 height 26
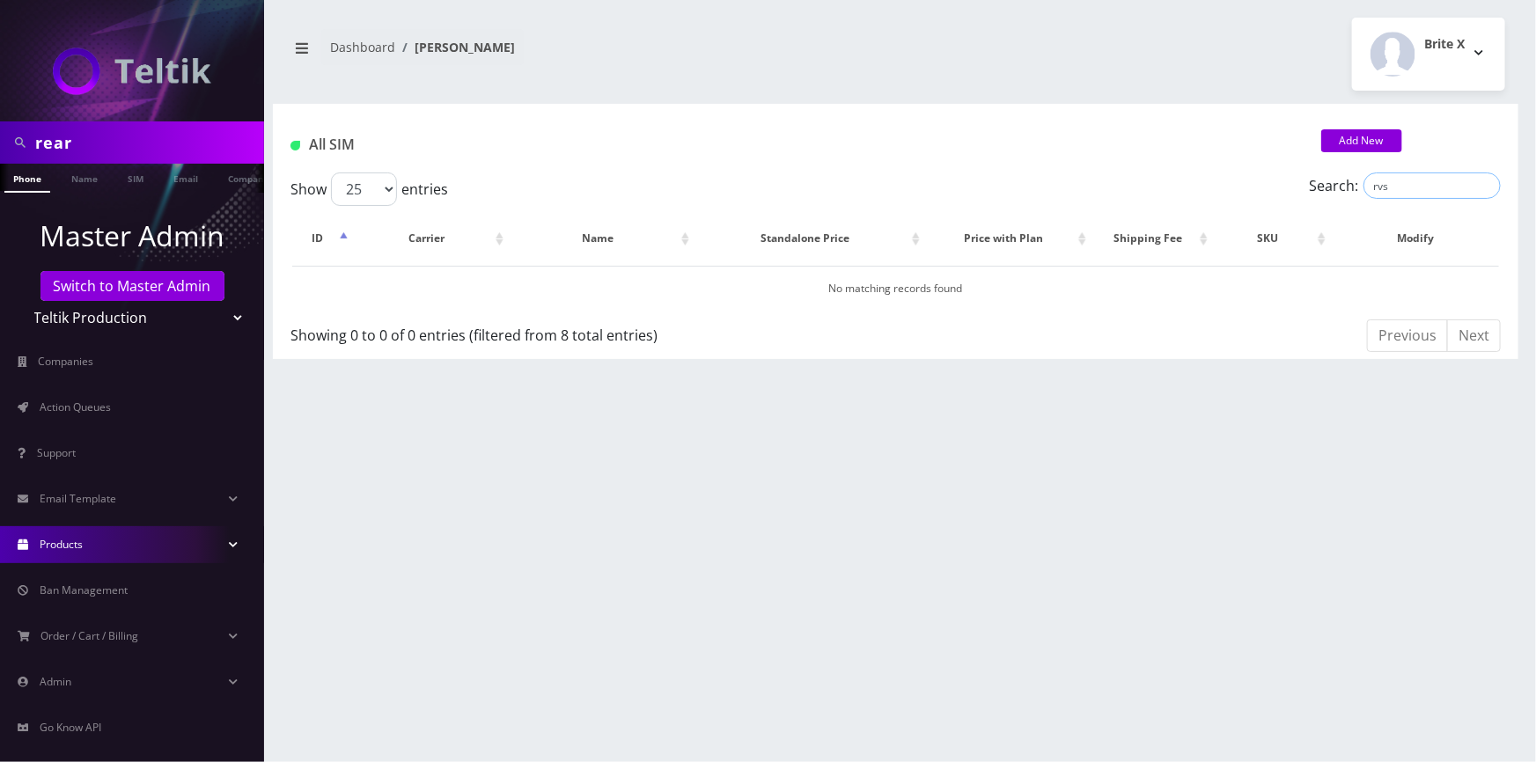
type input "rvs"
click at [107, 403] on span "Action Queues" at bounding box center [75, 407] width 71 height 15
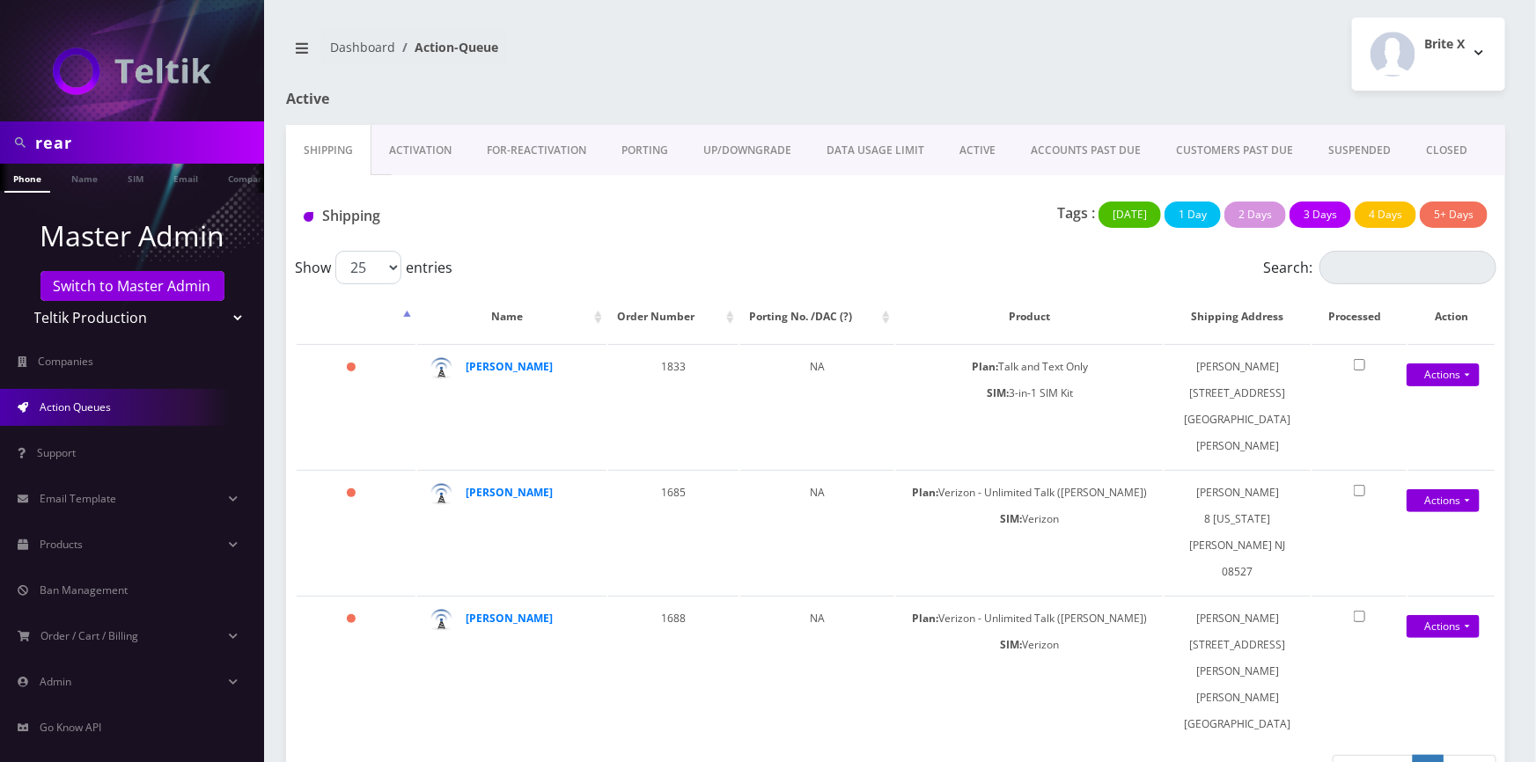
click at [437, 157] on link "Activation" at bounding box center [420, 150] width 98 height 51
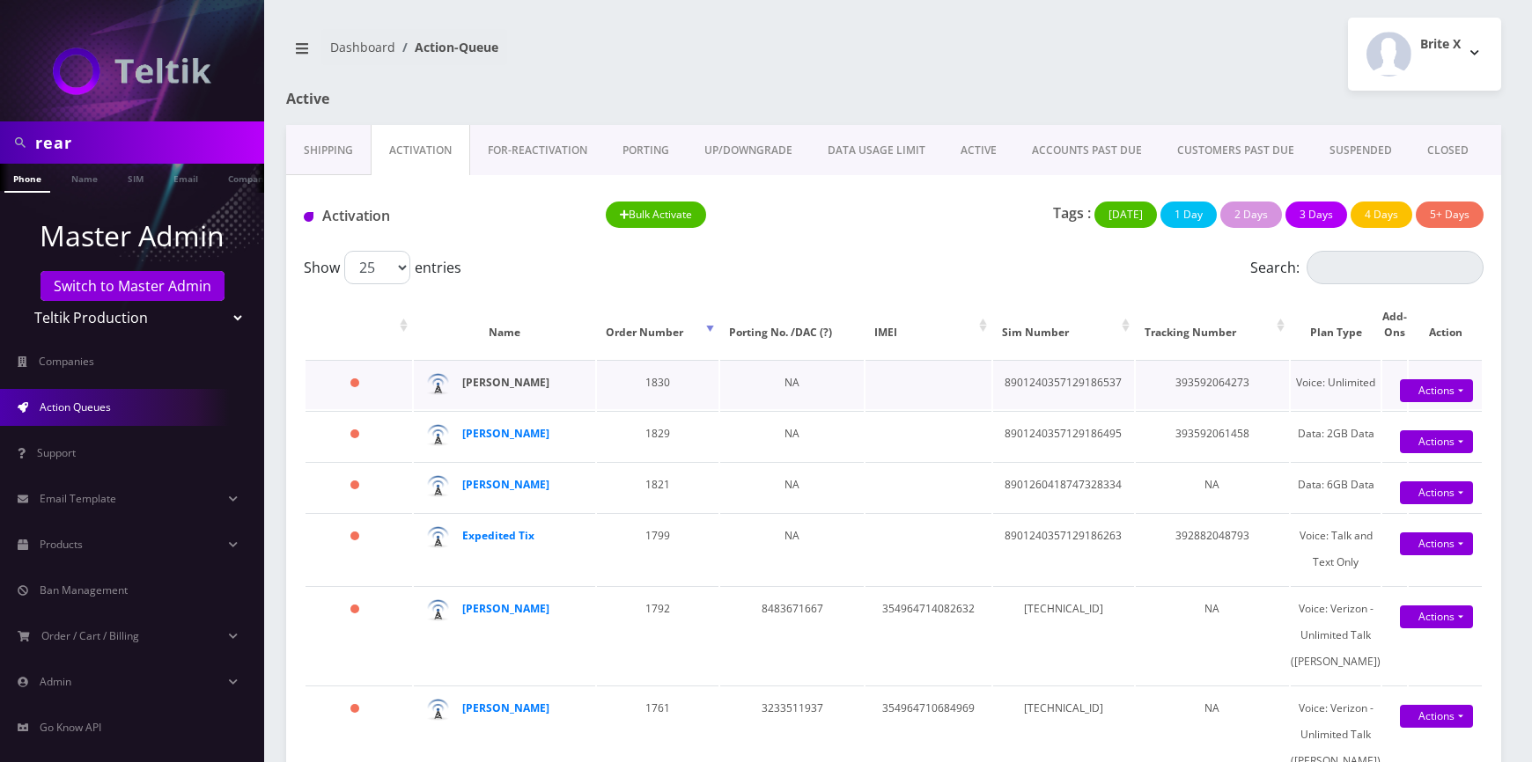
click at [536, 383] on strong "George Ziemer" at bounding box center [505, 382] width 87 height 15
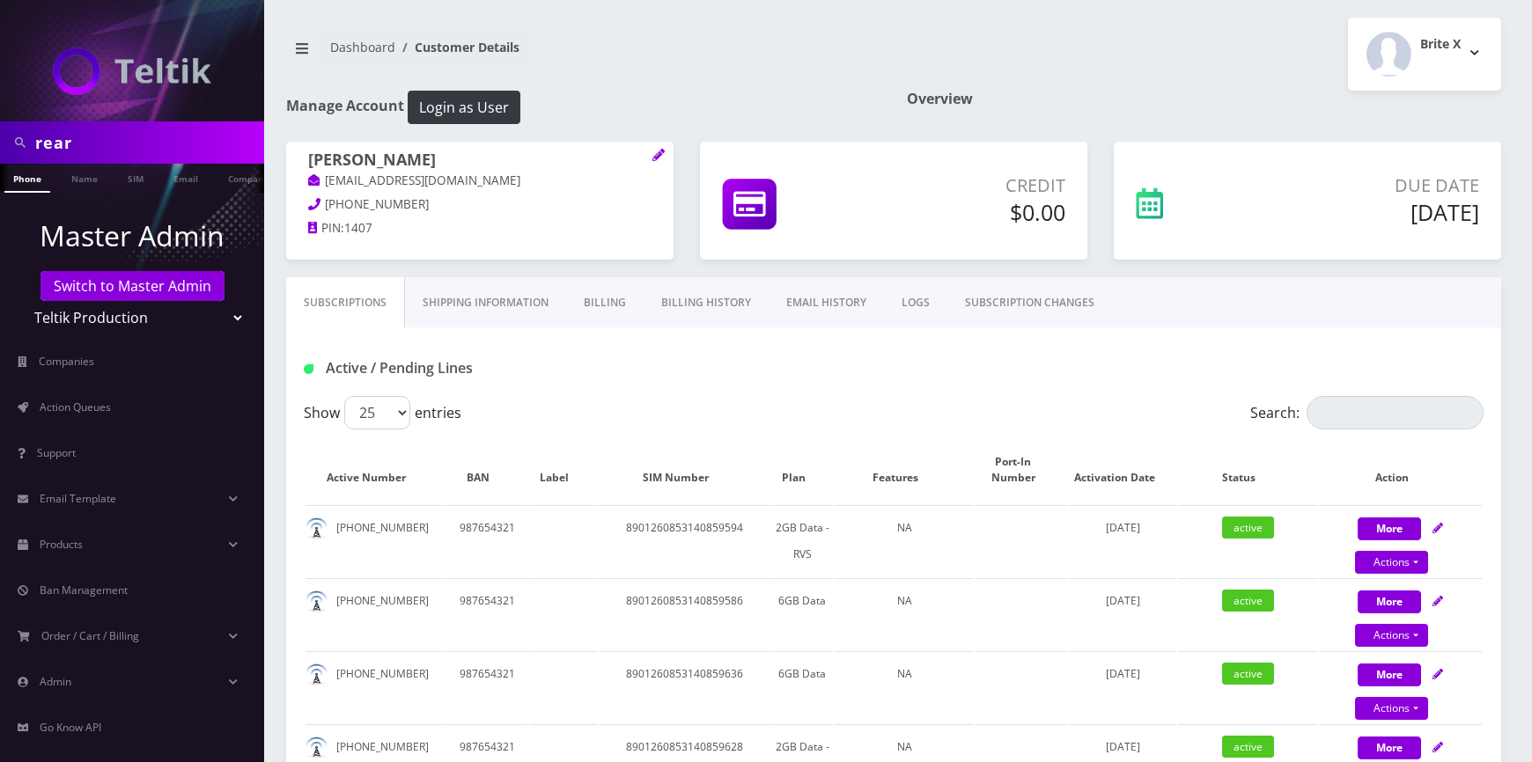
click at [203, 74] on img at bounding box center [132, 72] width 158 height 48
